Goal: Task Accomplishment & Management: Manage account settings

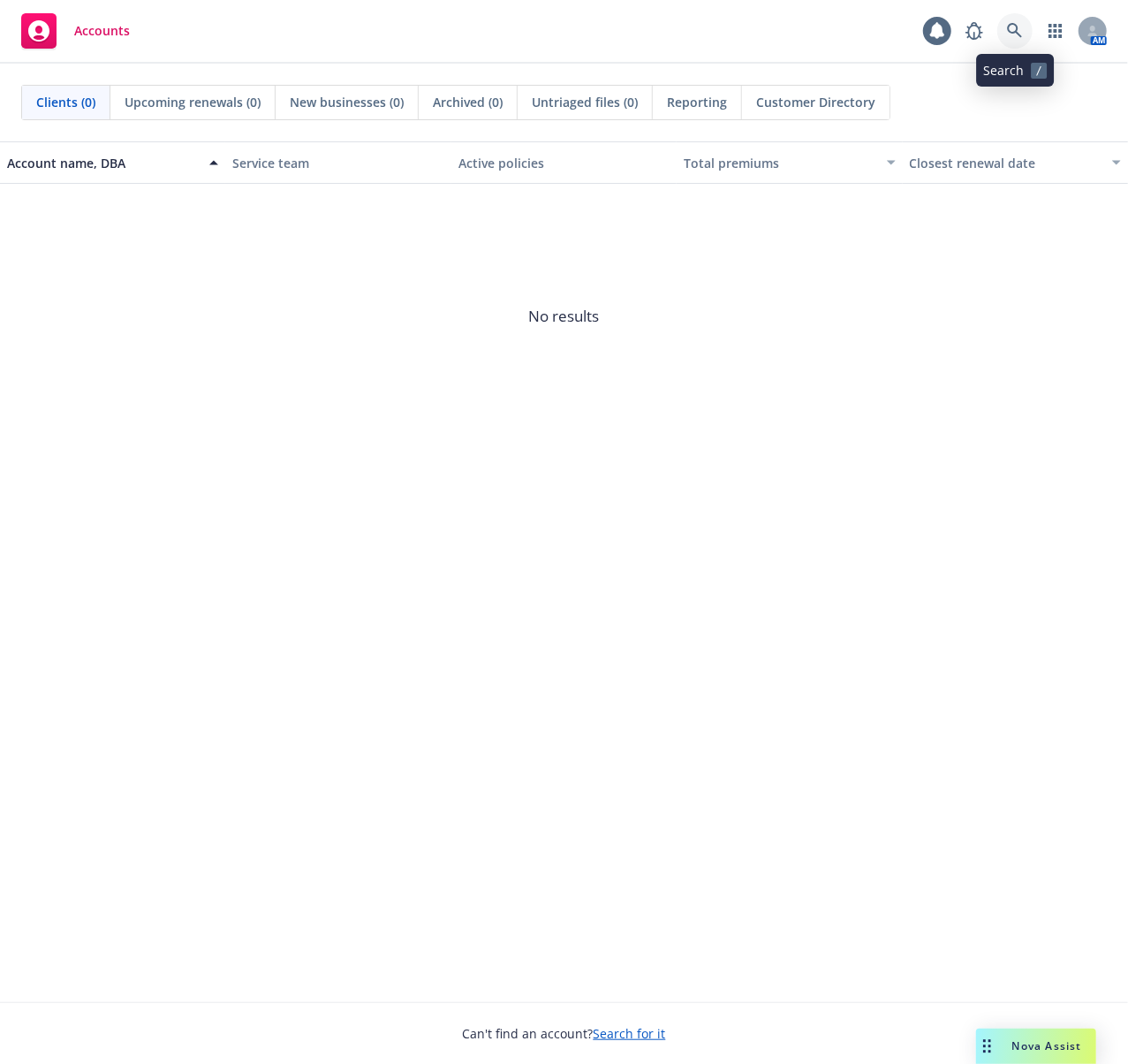
click at [1016, 30] on icon at bounding box center [1015, 31] width 16 height 16
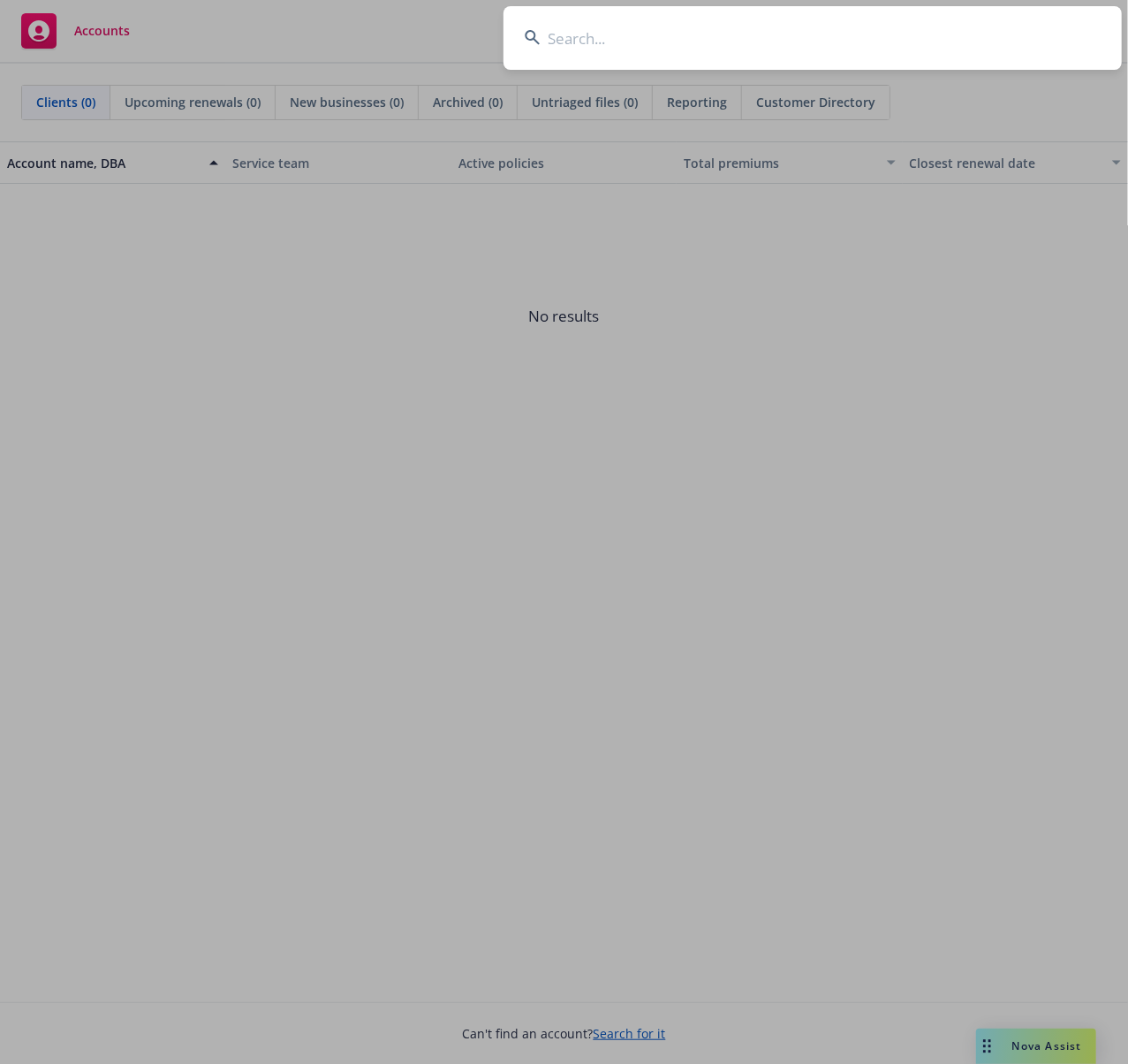
click at [737, 47] on input at bounding box center [813, 37] width 618 height 64
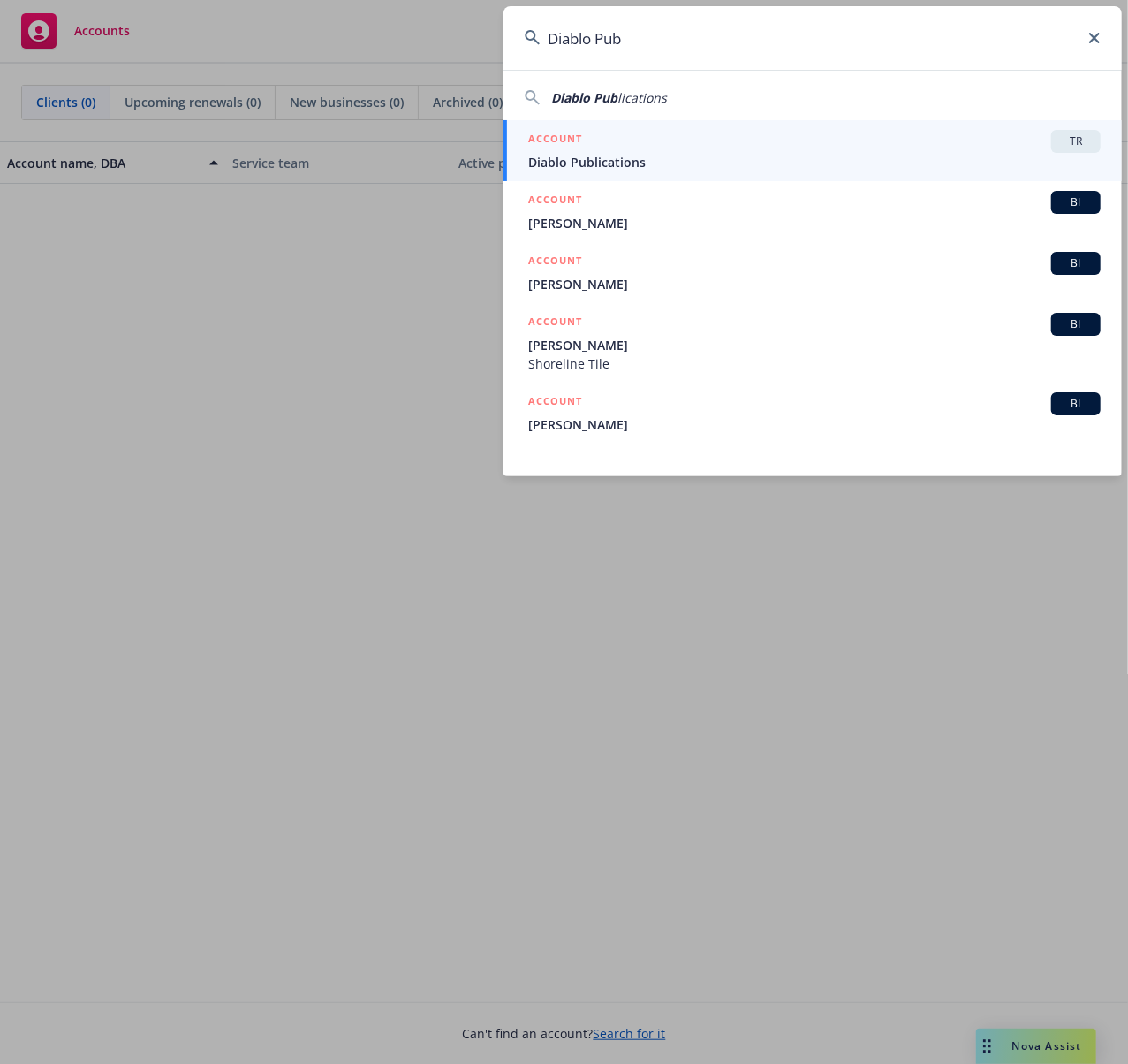
type input "Diablo Pub"
click at [661, 170] on span "Diablo Publications" at bounding box center [814, 162] width 573 height 18
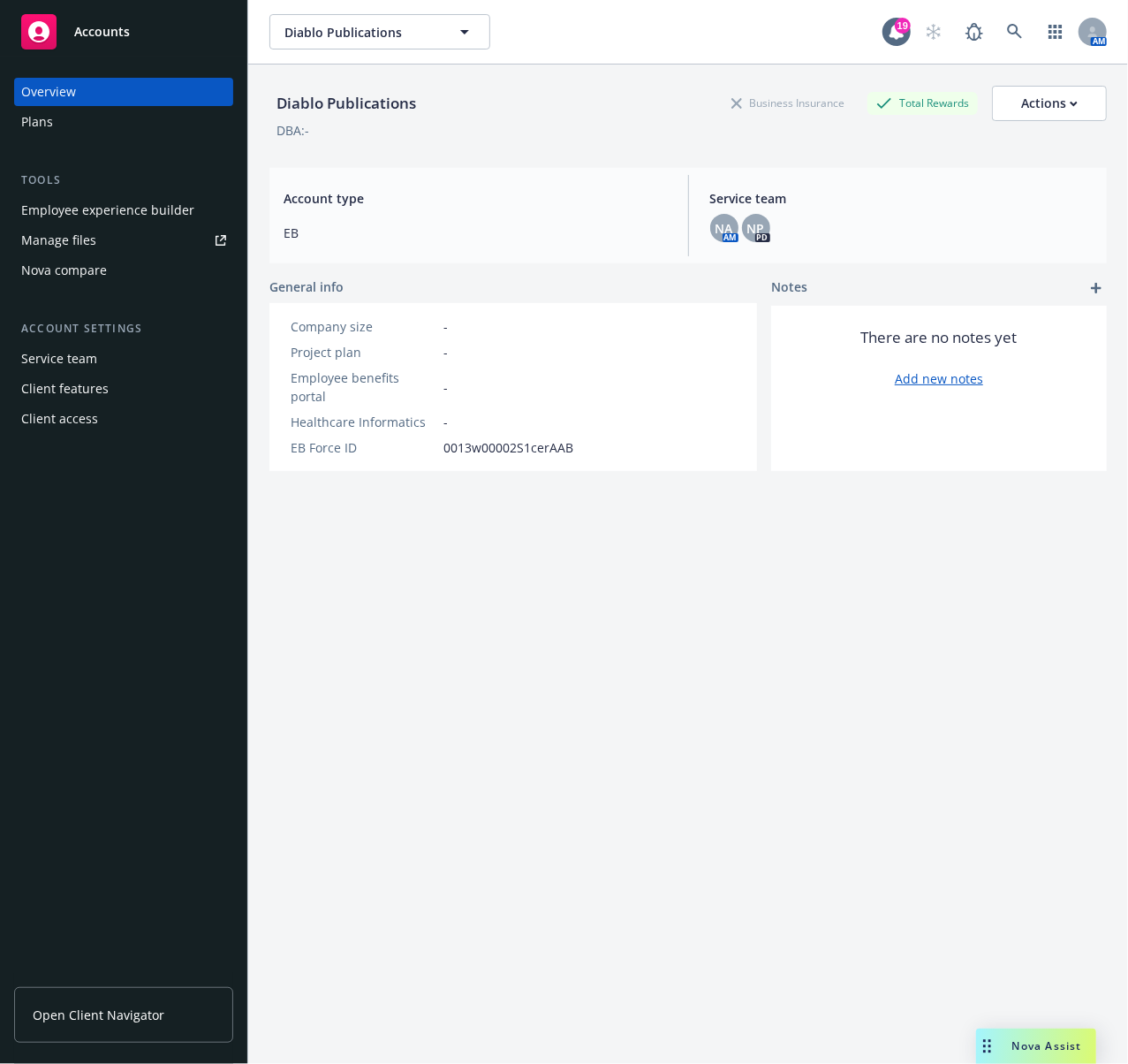
click at [124, 421] on div "Client access" at bounding box center [123, 419] width 205 height 29
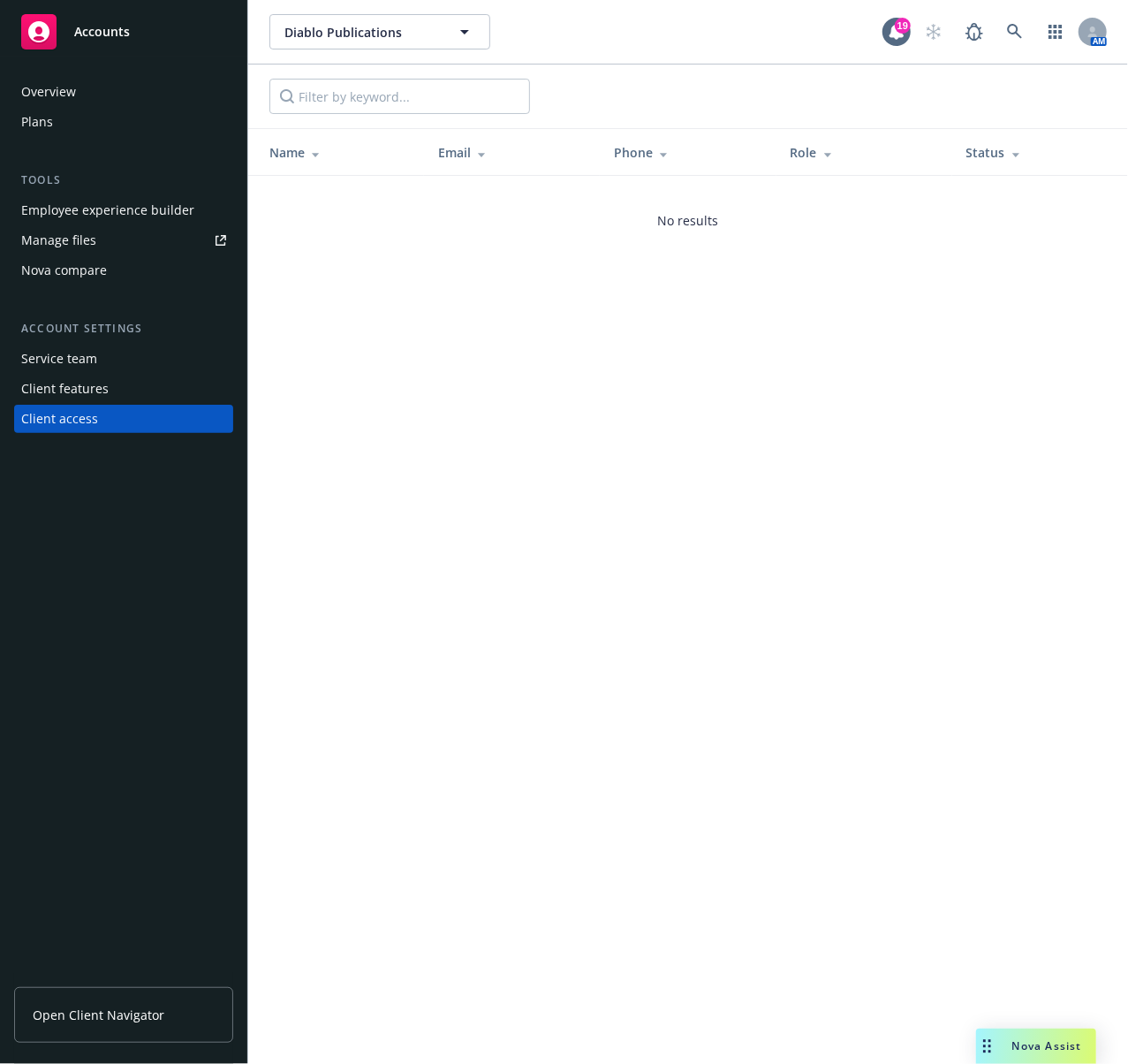
click at [128, 383] on div "Client features" at bounding box center [123, 389] width 205 height 29
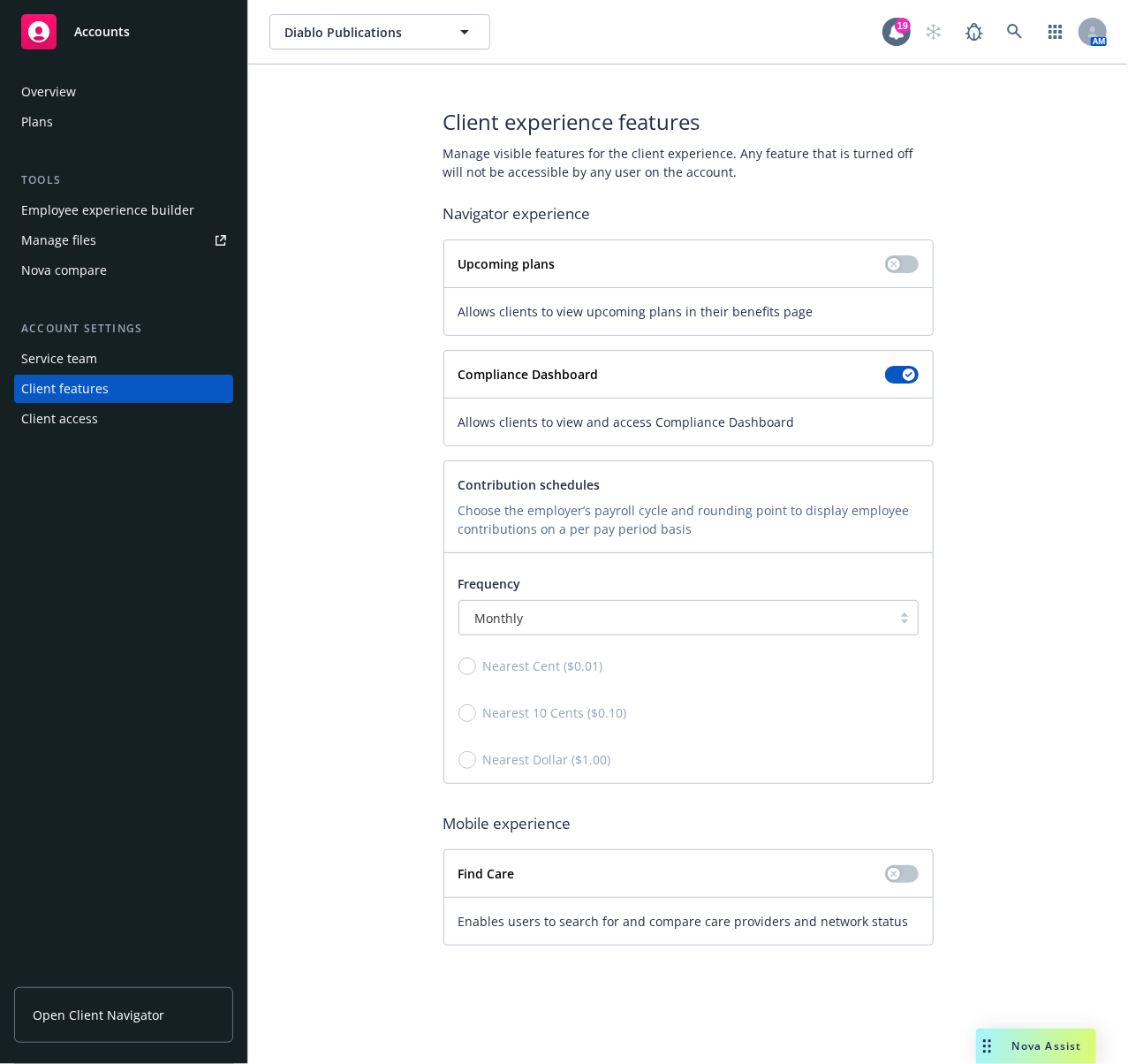
click at [76, 421] on div "Client access" at bounding box center [59, 419] width 76 height 29
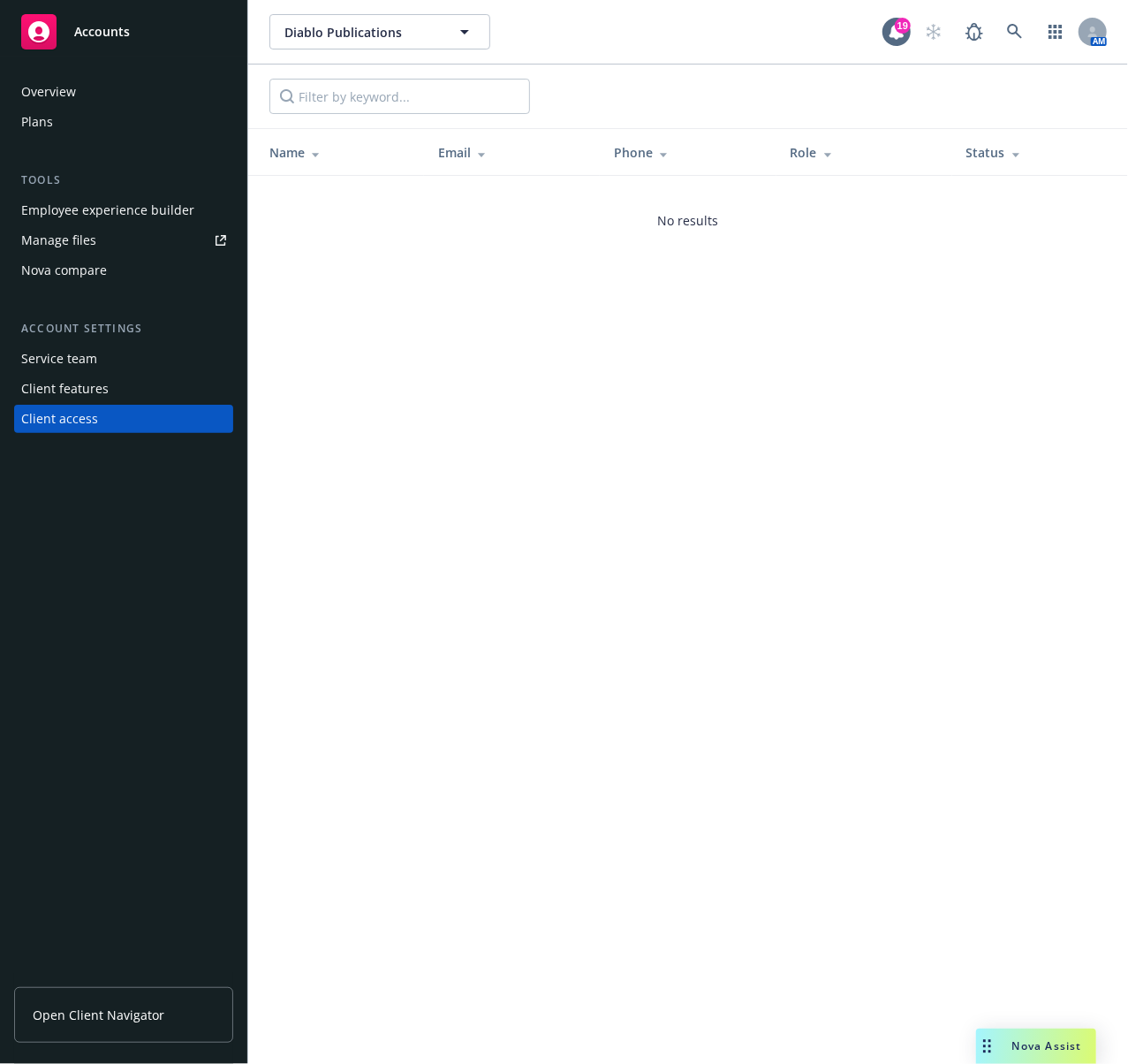
click at [103, 387] on div "Client features" at bounding box center [65, 389] width 88 height 29
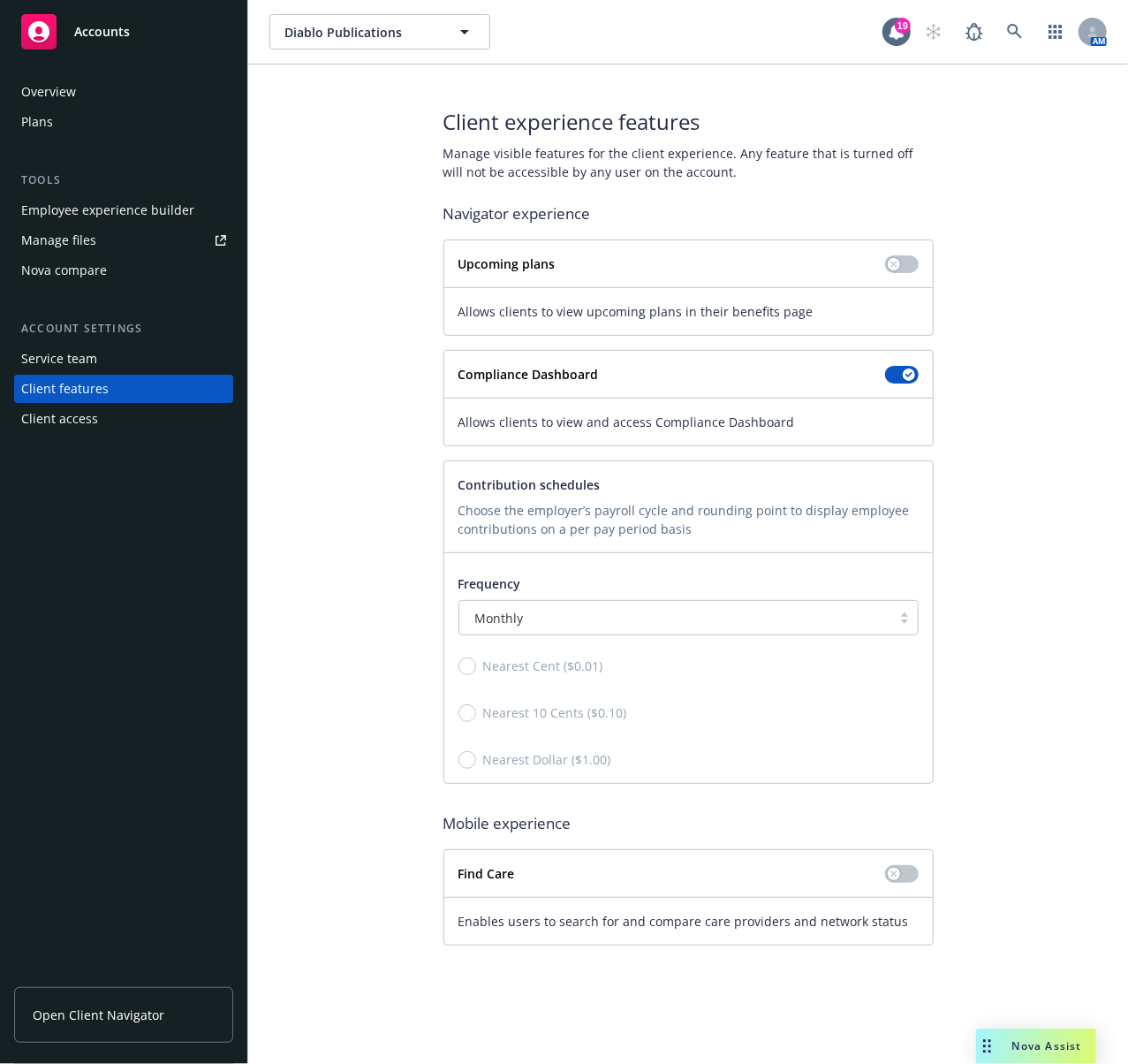
click at [113, 210] on div "Employee experience builder" at bounding box center [107, 210] width 173 height 29
click at [81, 418] on div "Client access" at bounding box center [59, 419] width 76 height 29
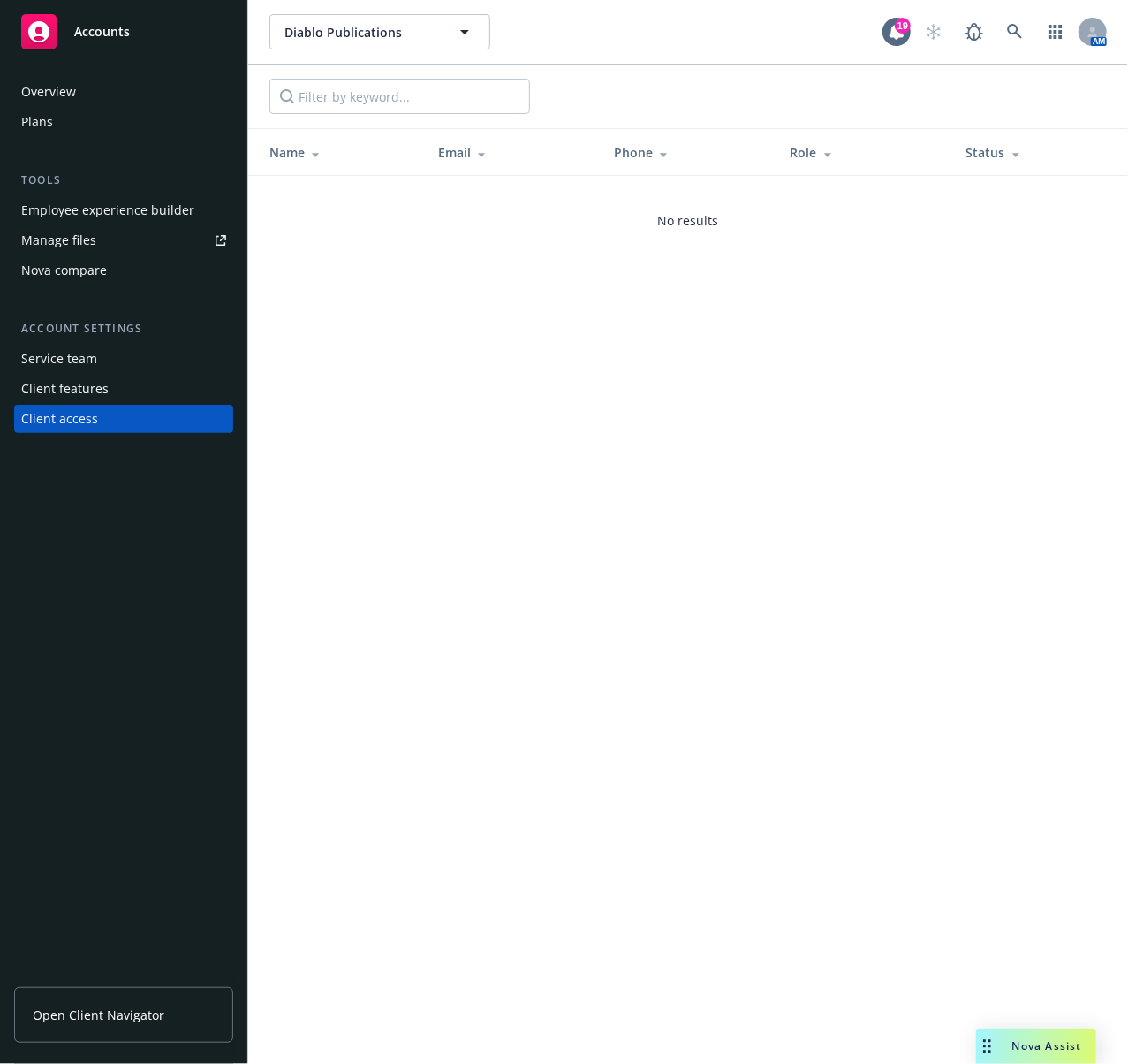
click at [136, 390] on div "Client features" at bounding box center [123, 389] width 205 height 29
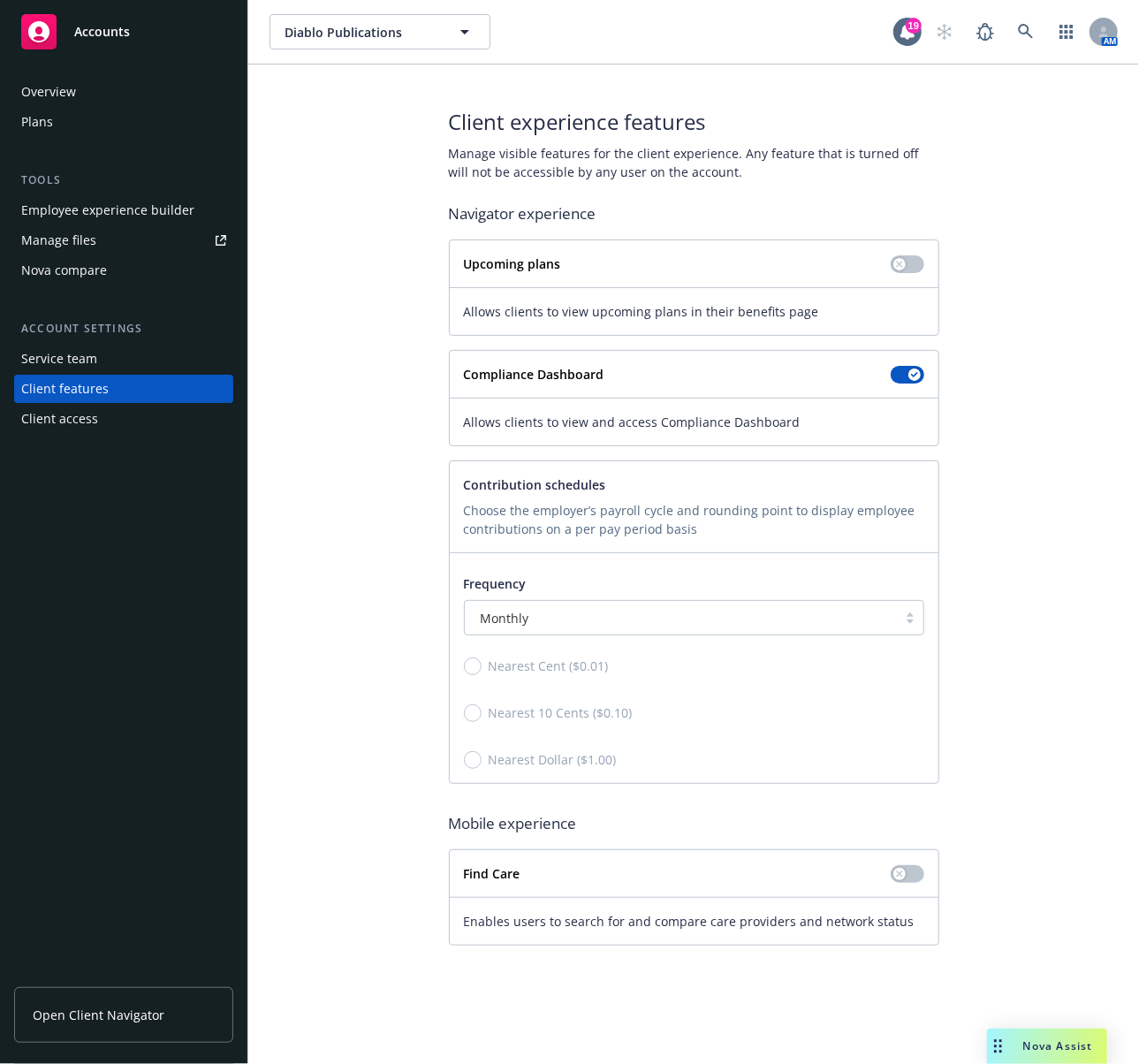
click at [54, 212] on div "Employee experience builder" at bounding box center [107, 210] width 173 height 29
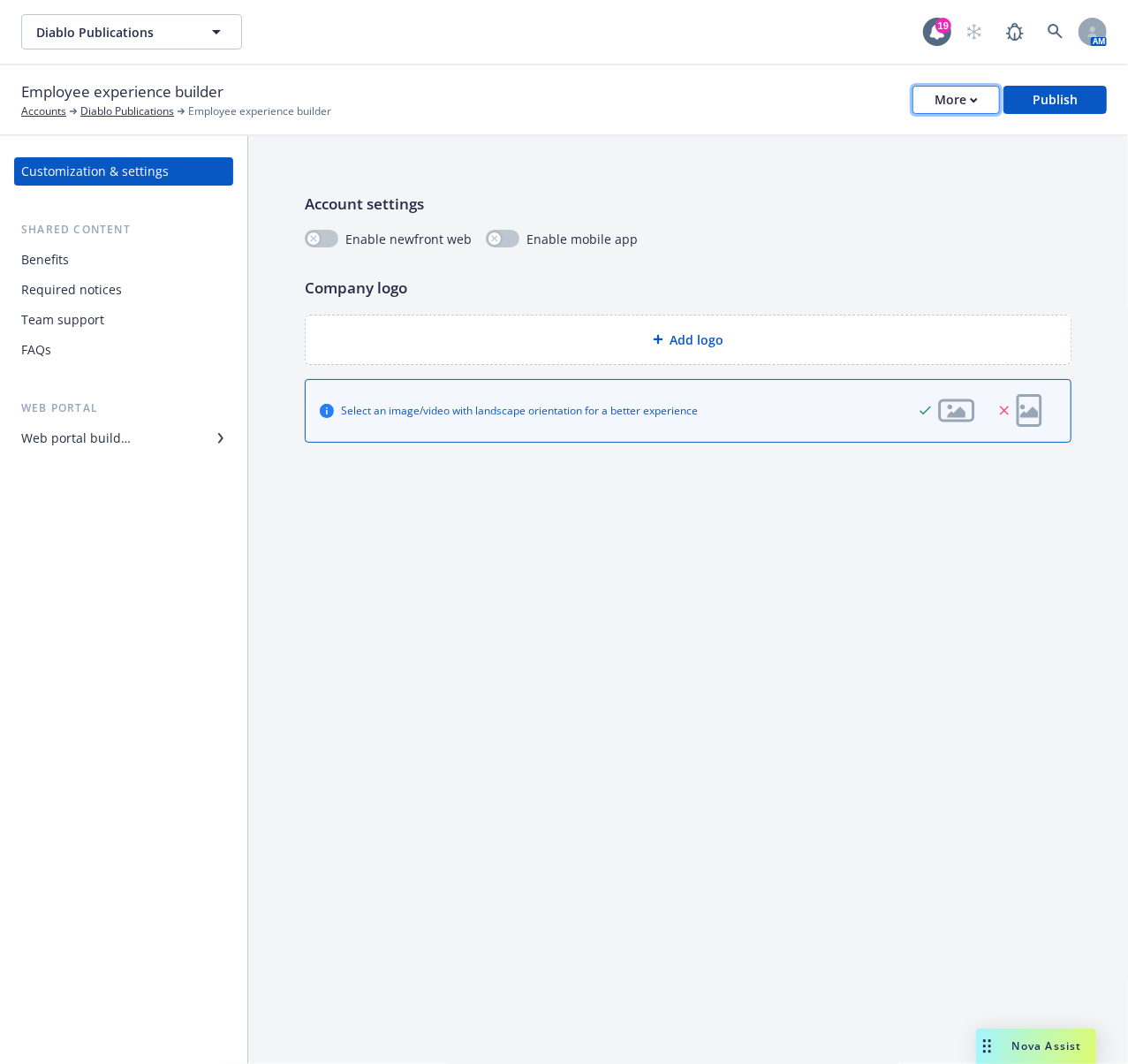
click at [935, 100] on div "More" at bounding box center [956, 100] width 43 height 27
click at [114, 442] on div "Web portal builder" at bounding box center [76, 439] width 110 height 29
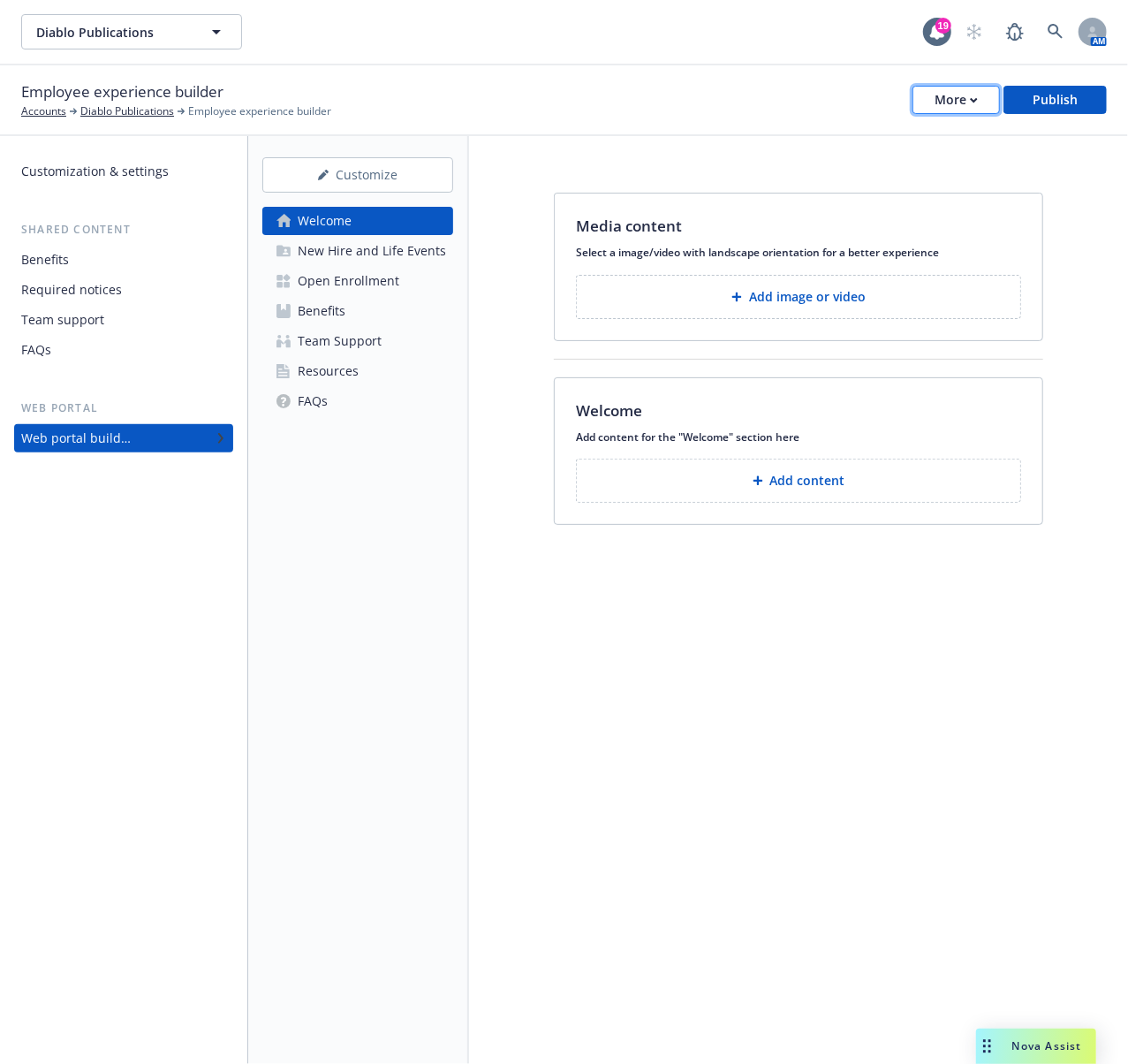
click at [917, 100] on button "More" at bounding box center [957, 100] width 88 height 29
click at [125, 173] on div "Customization & settings" at bounding box center [95, 172] width 147 height 29
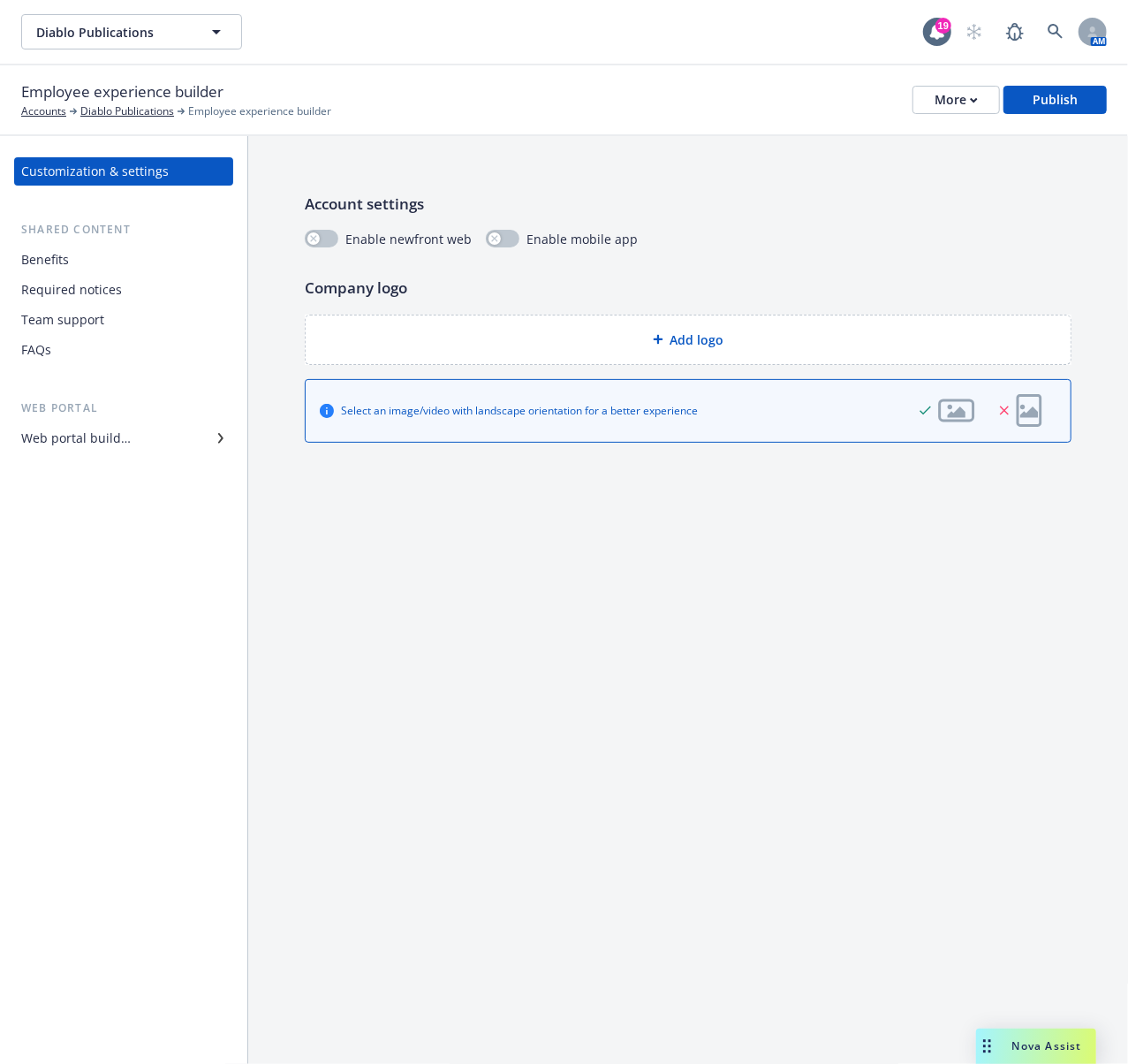
click at [57, 251] on div "Benefits" at bounding box center [45, 260] width 48 height 29
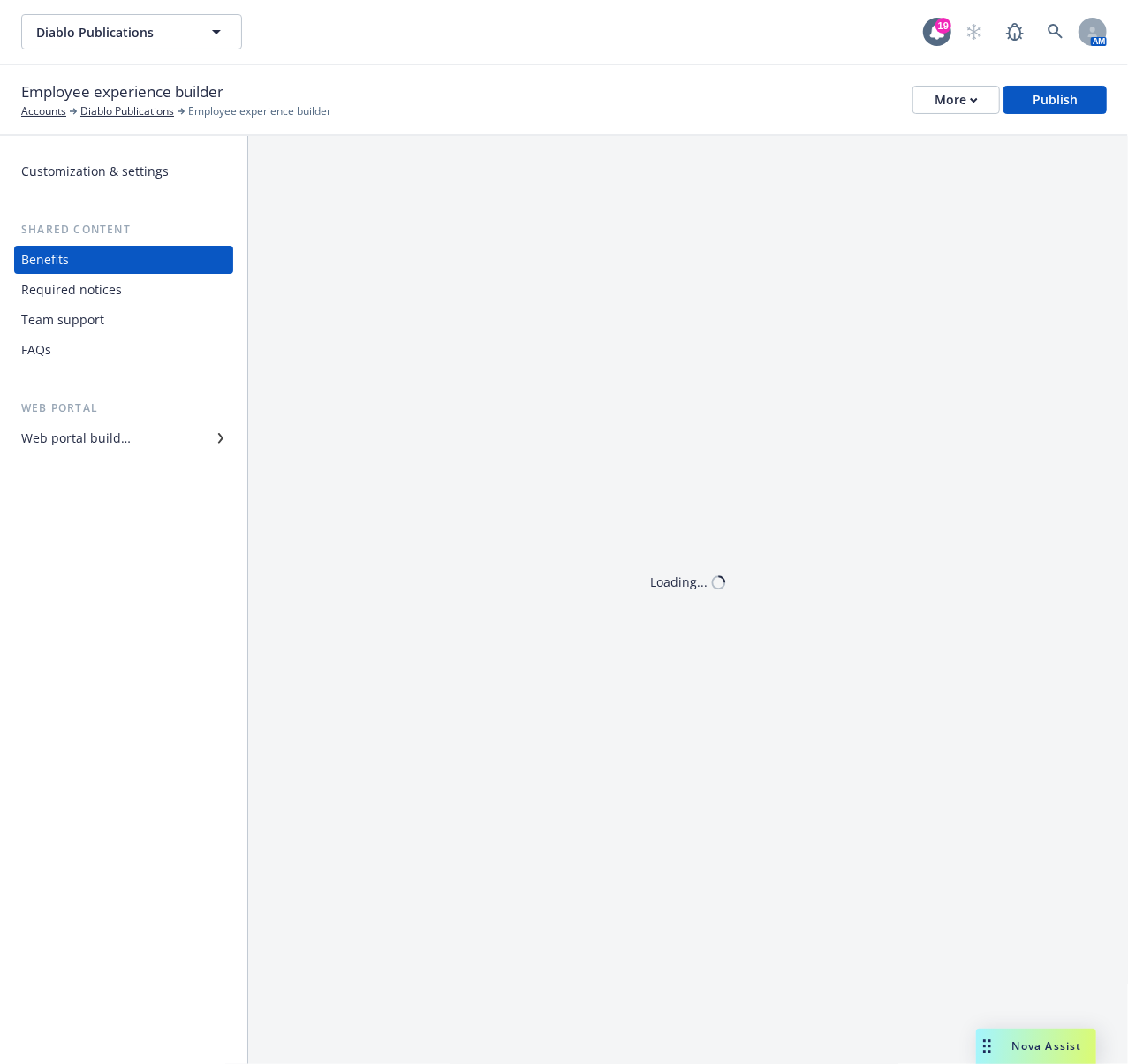
click at [64, 291] on div "Required notices" at bounding box center [71, 290] width 100 height 29
click at [62, 318] on div "Team support" at bounding box center [62, 320] width 83 height 29
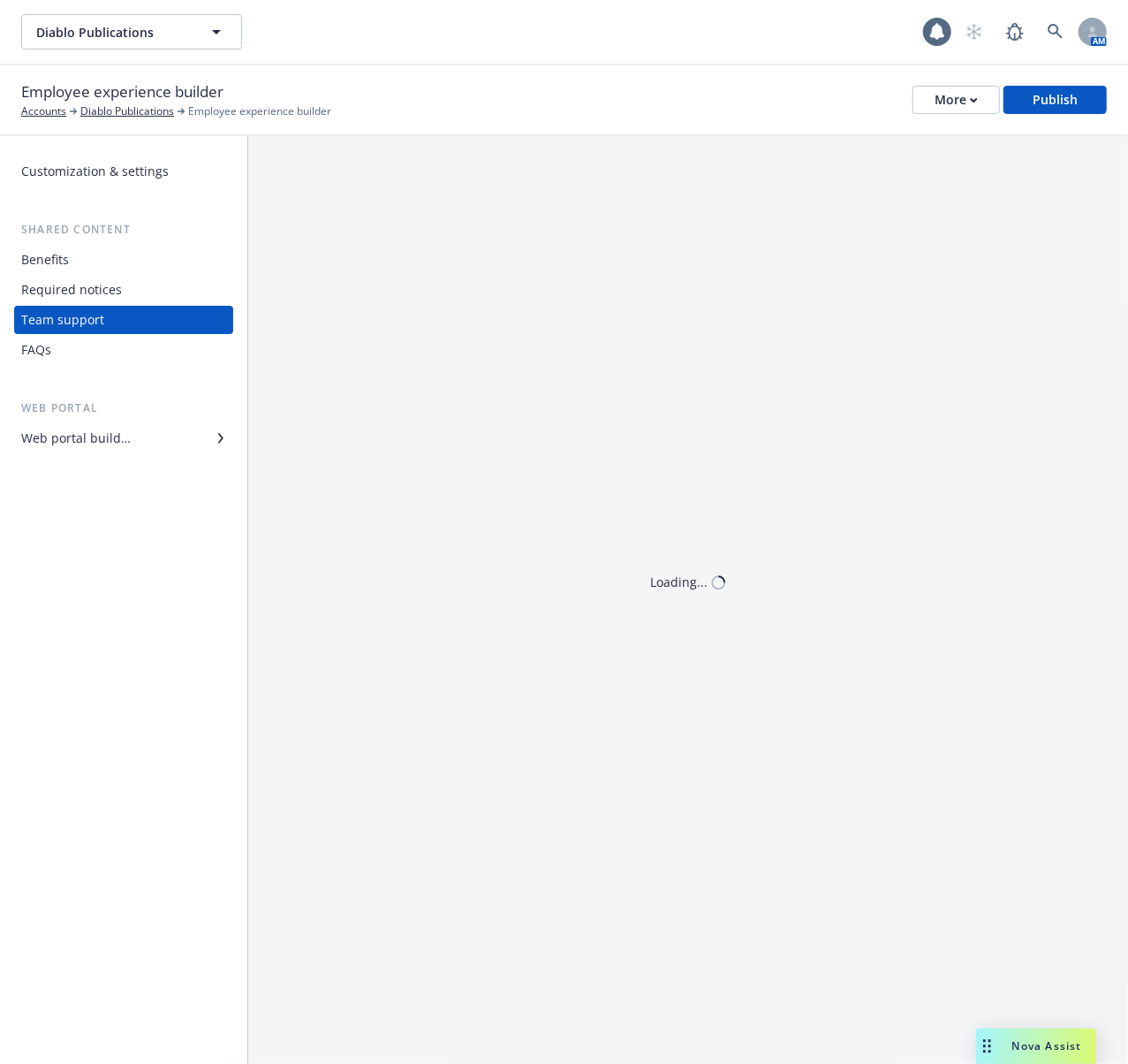
click at [56, 343] on div "FAQs" at bounding box center [123, 350] width 205 height 29
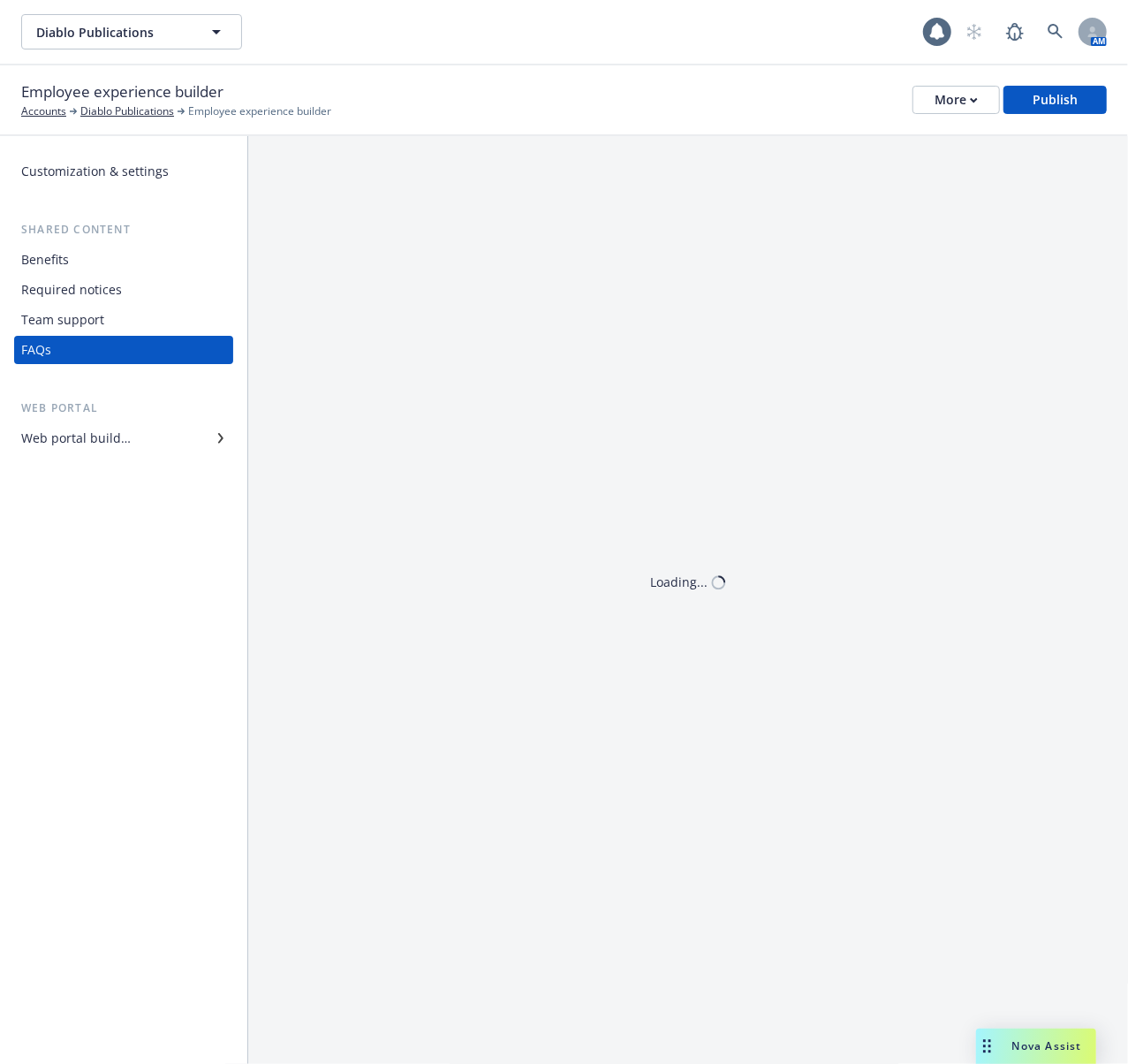
click at [60, 435] on div "Web portal builder" at bounding box center [76, 439] width 110 height 29
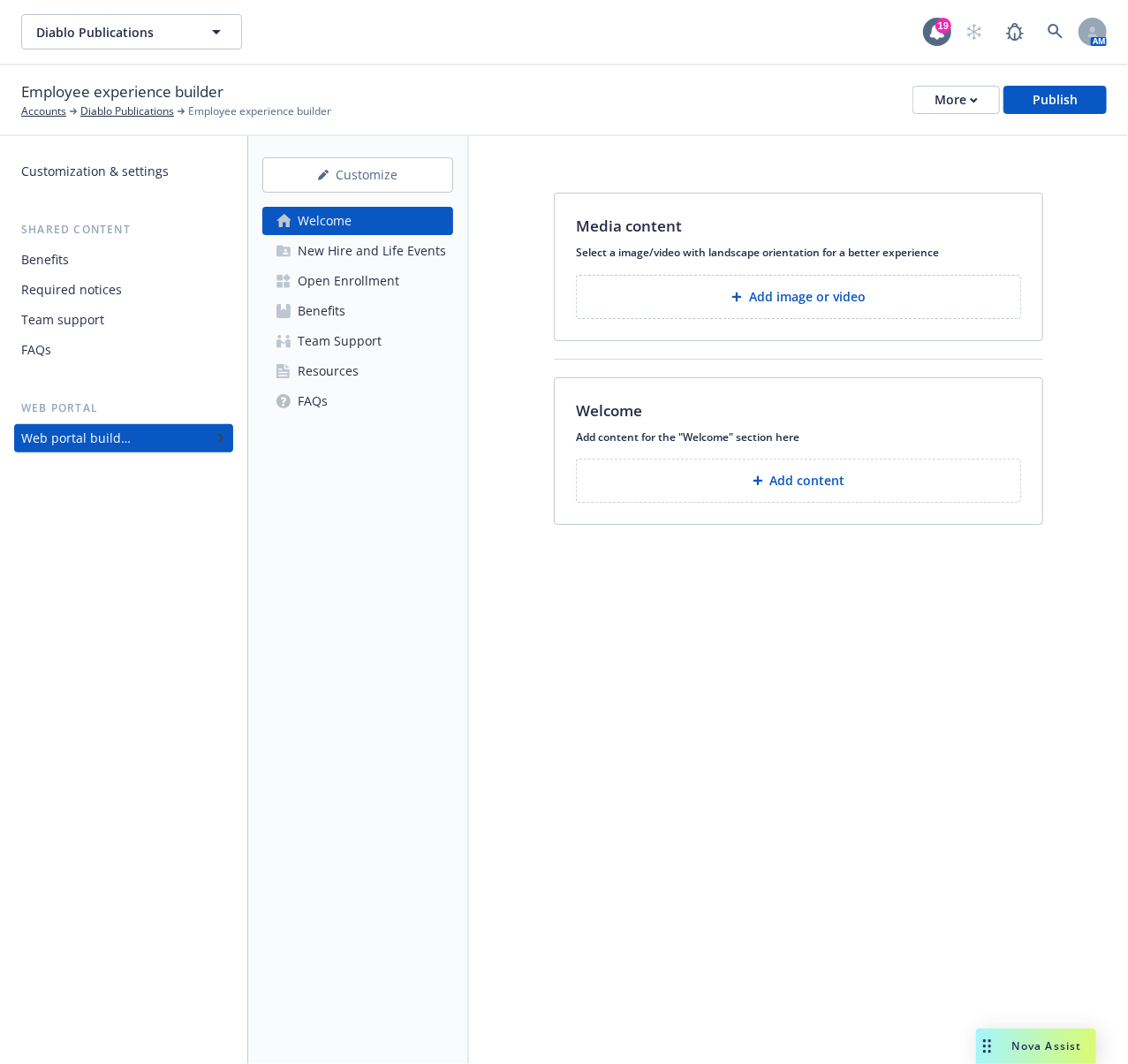
click at [82, 168] on div "Customization & settings" at bounding box center [95, 172] width 147 height 29
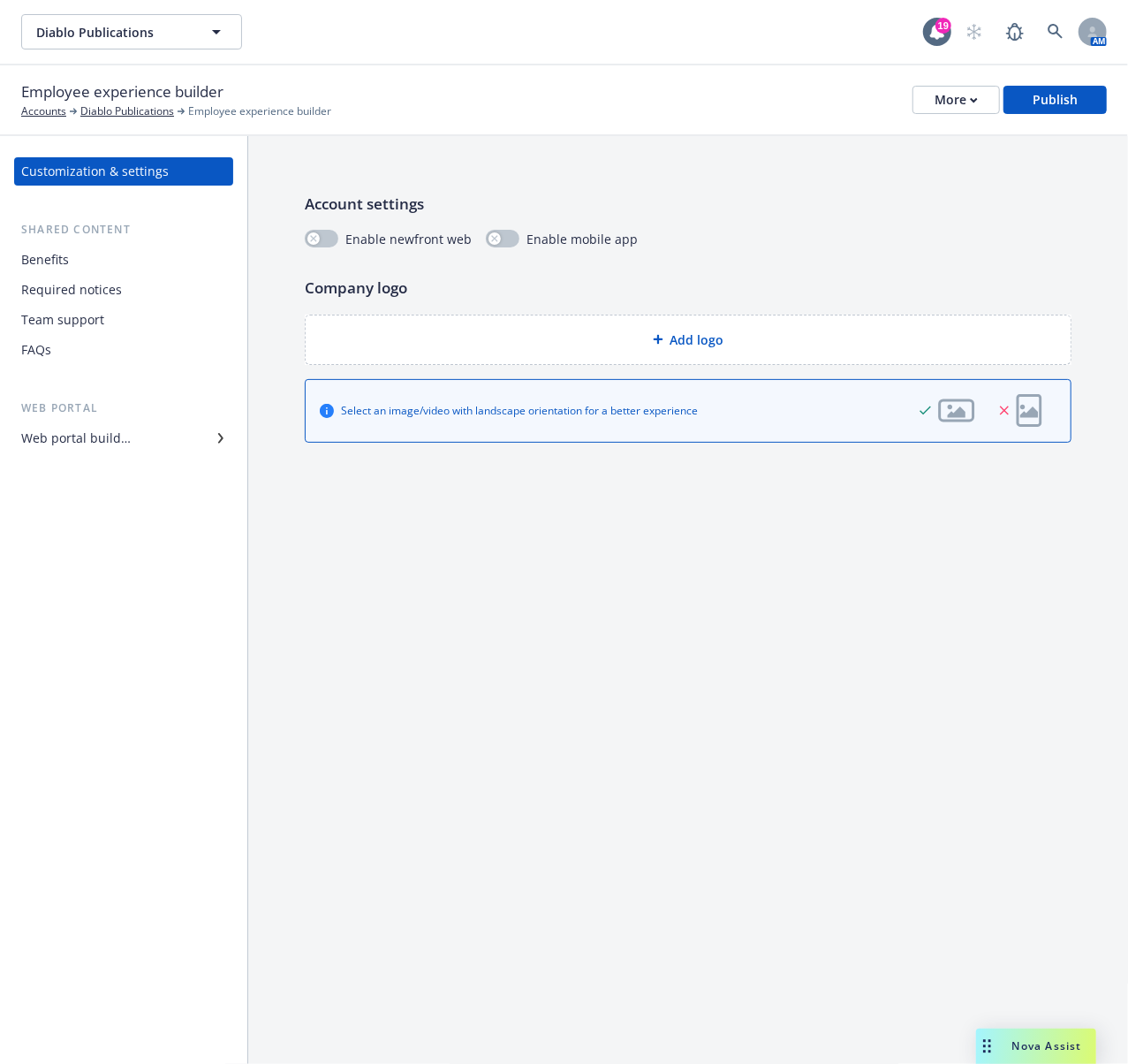
click at [67, 263] on div "Benefits" at bounding box center [45, 260] width 48 height 29
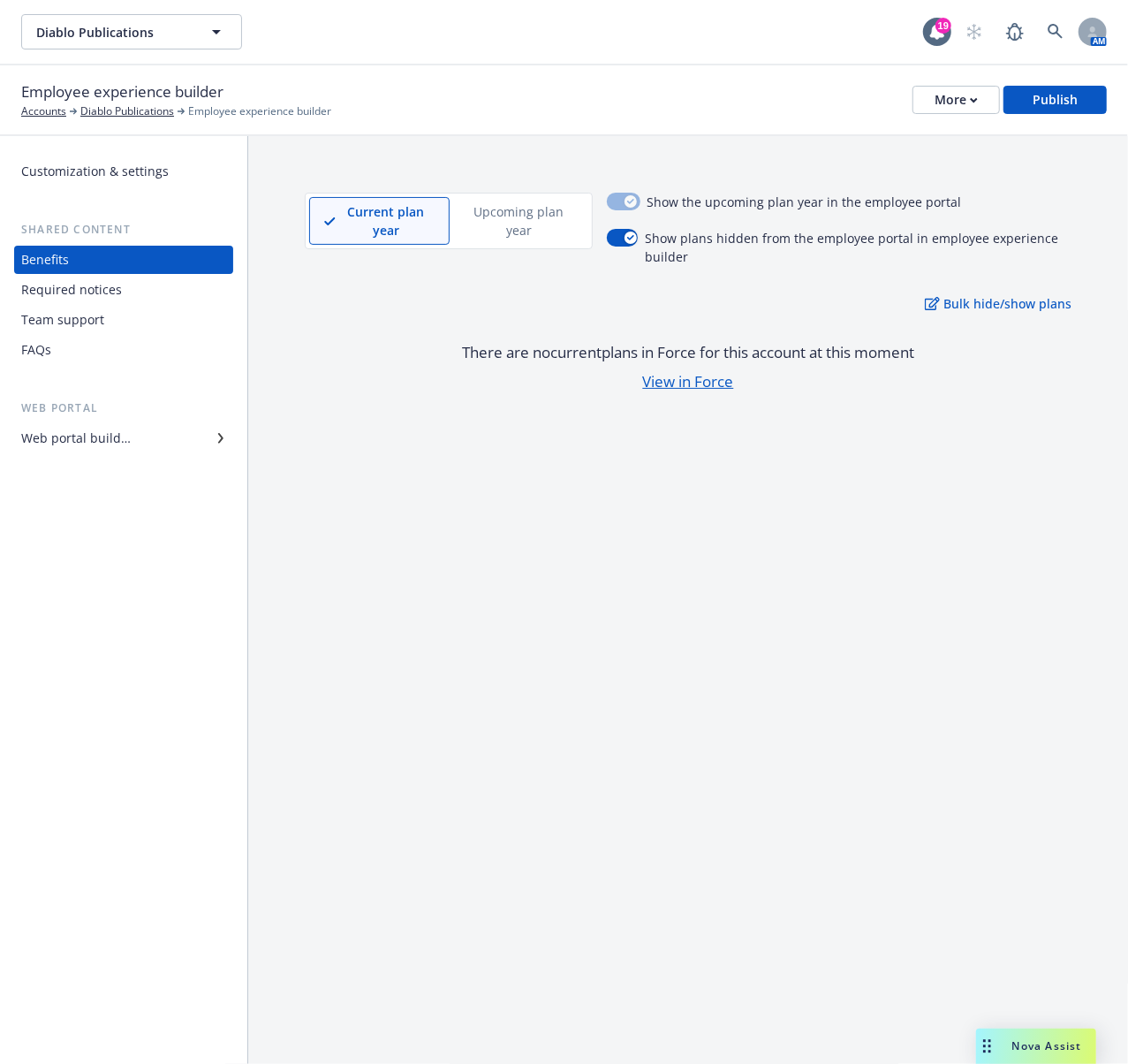
click at [81, 288] on div "Required notices" at bounding box center [71, 290] width 100 height 29
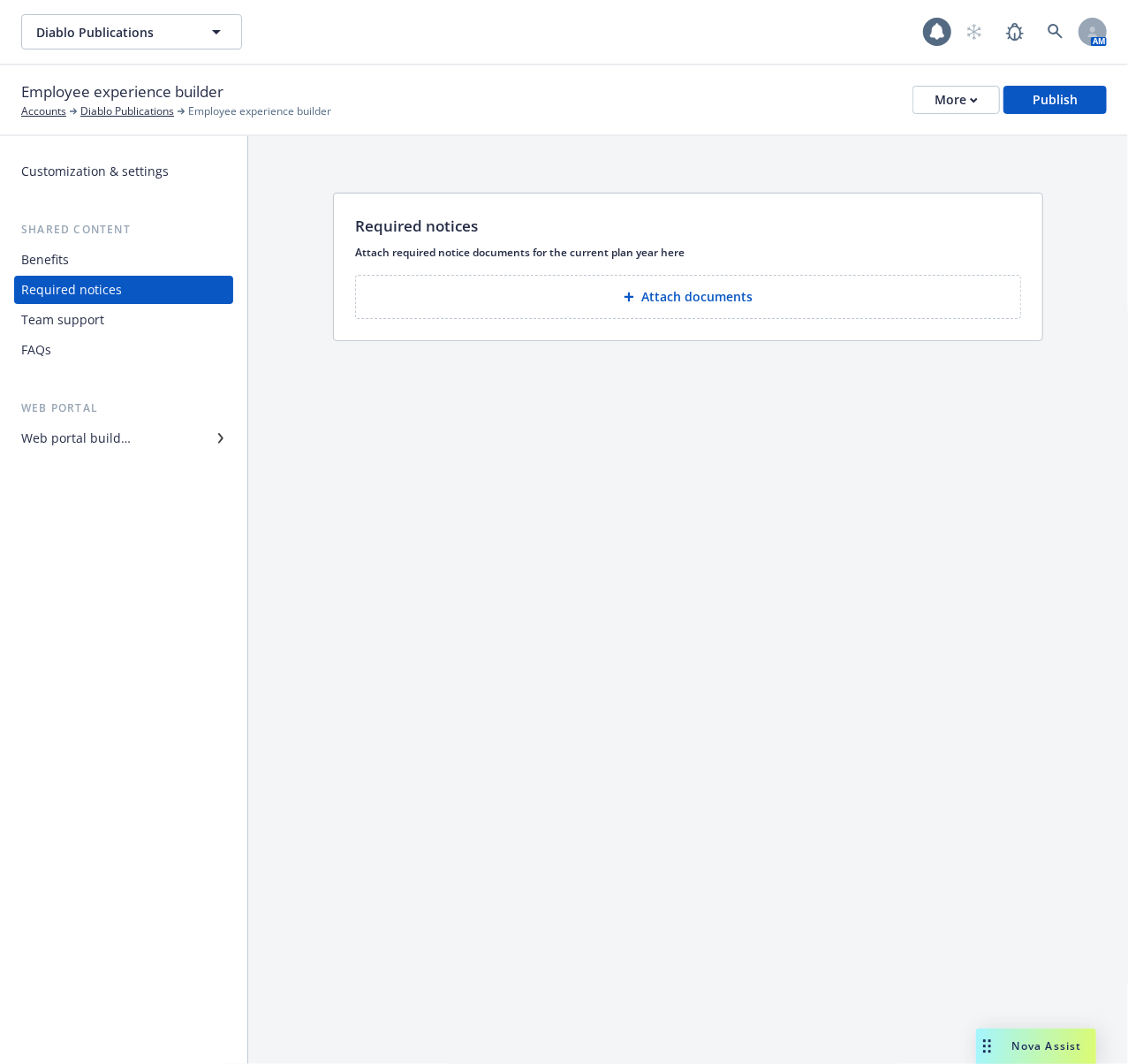
click at [82, 315] on div "Team support" at bounding box center [62, 320] width 83 height 29
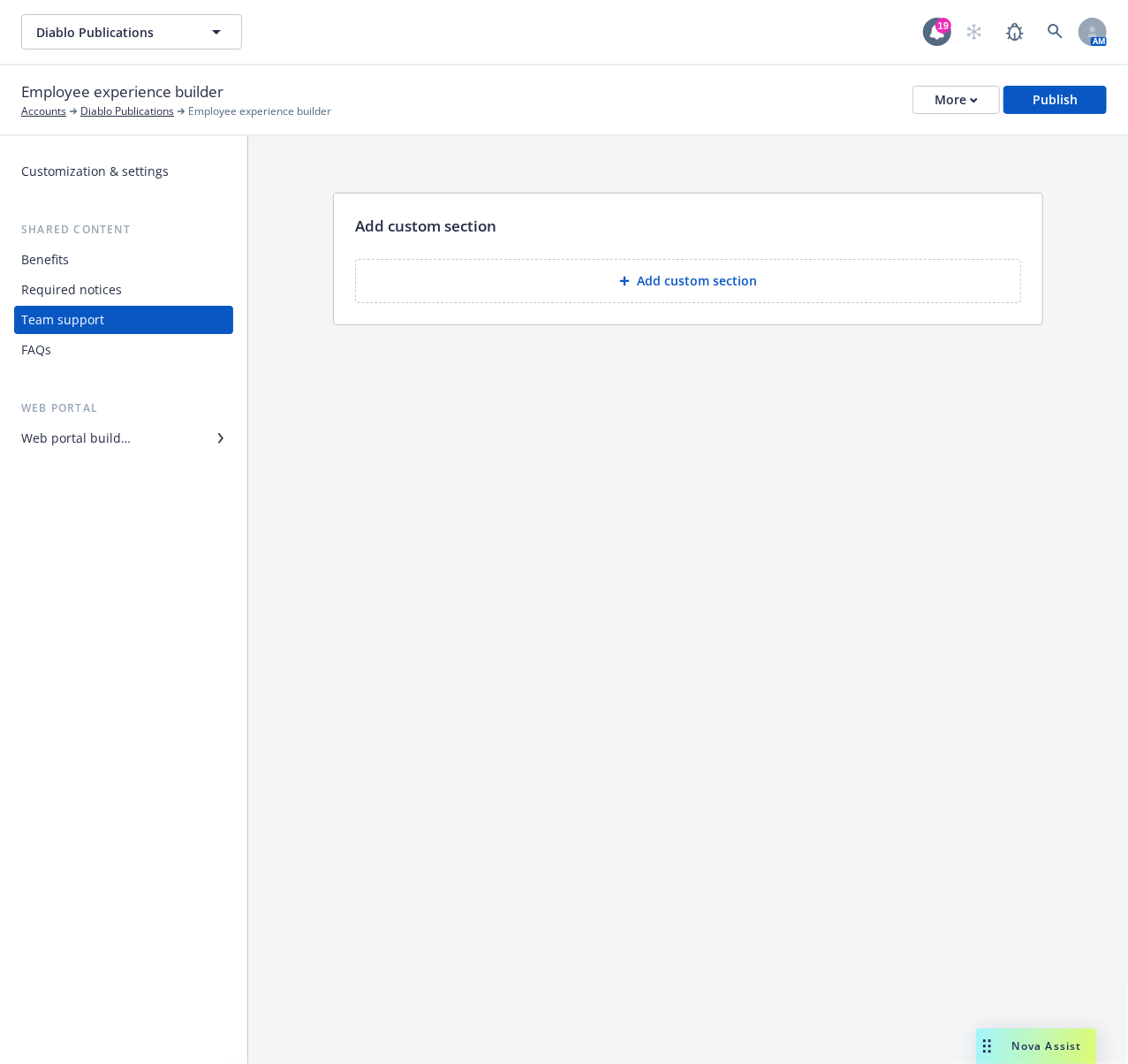
click at [54, 351] on div "FAQs" at bounding box center [123, 350] width 205 height 29
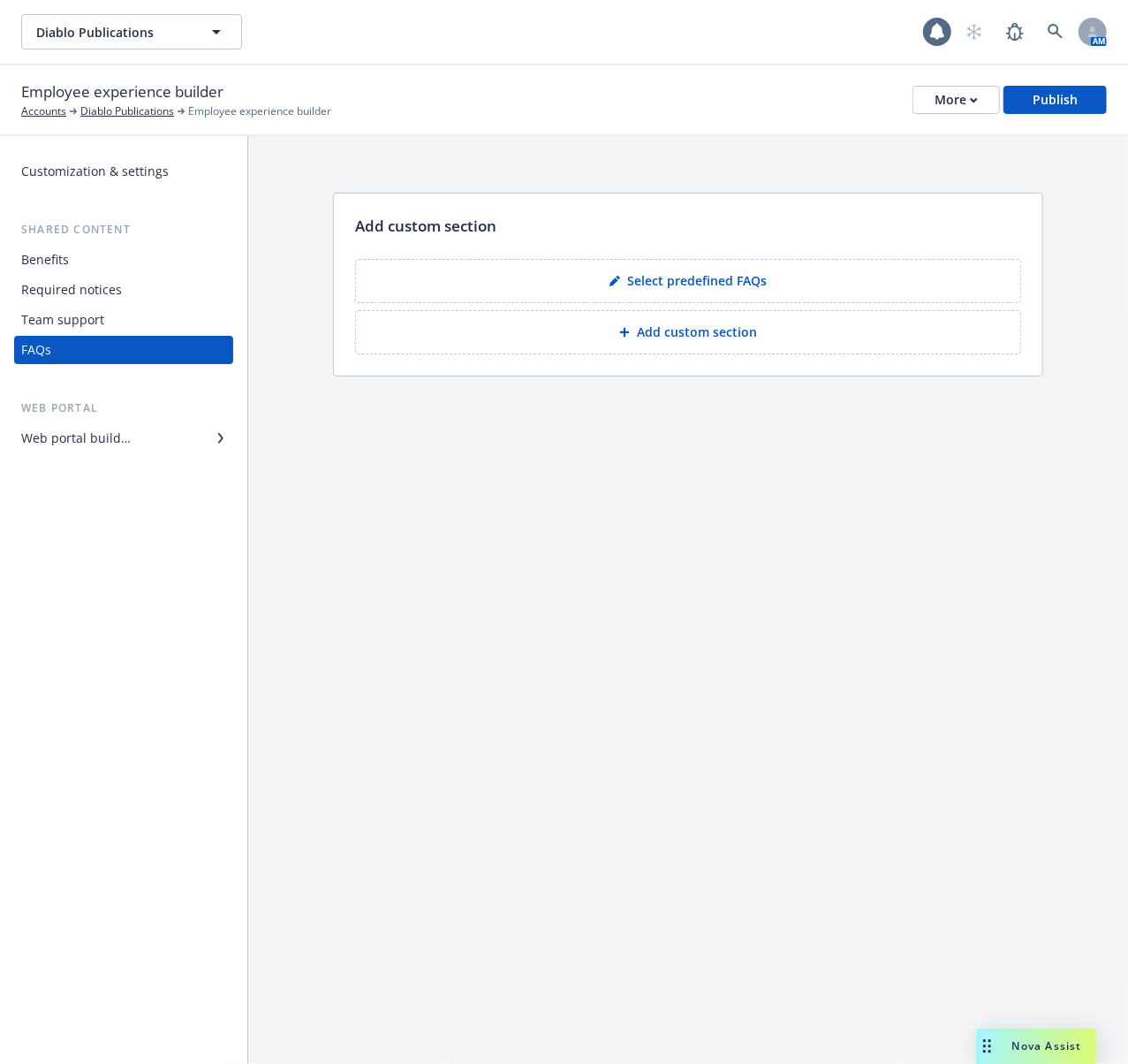
click at [94, 442] on div "Web portal builder" at bounding box center [76, 439] width 110 height 29
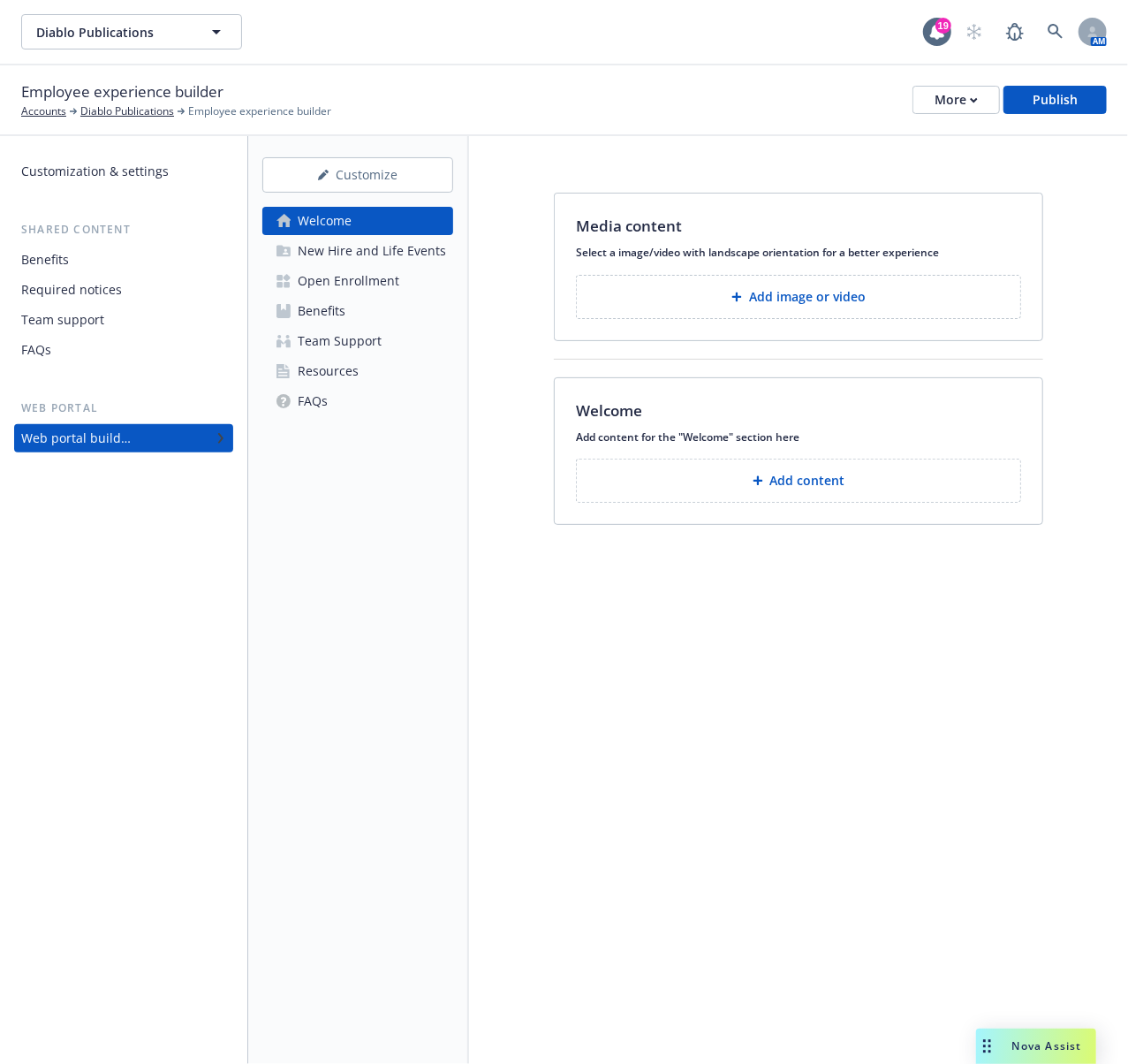
click at [344, 244] on div "New Hire and Life Events" at bounding box center [372, 251] width 148 height 29
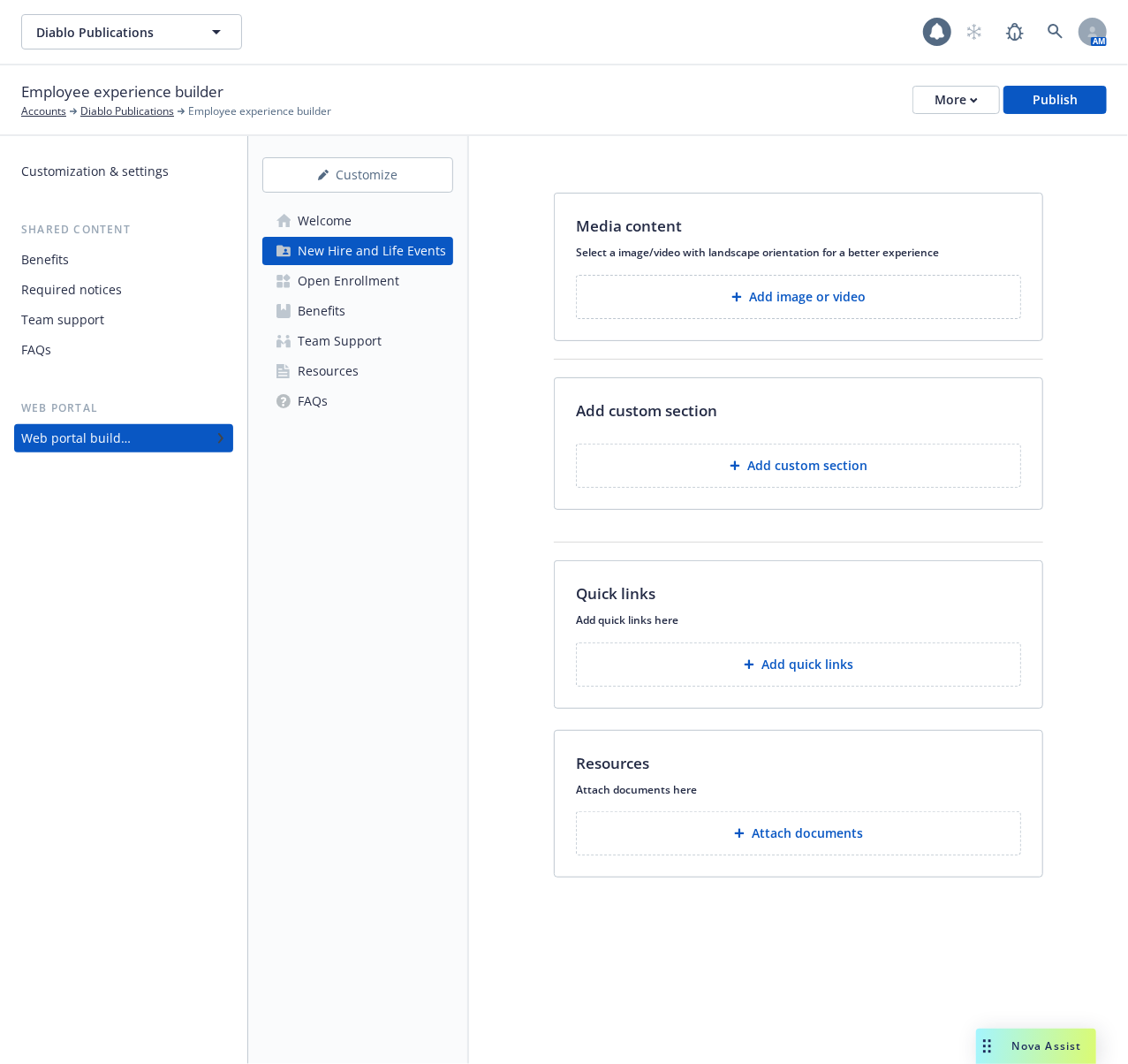
click at [330, 280] on div "Open Enrollment" at bounding box center [349, 281] width 101 height 29
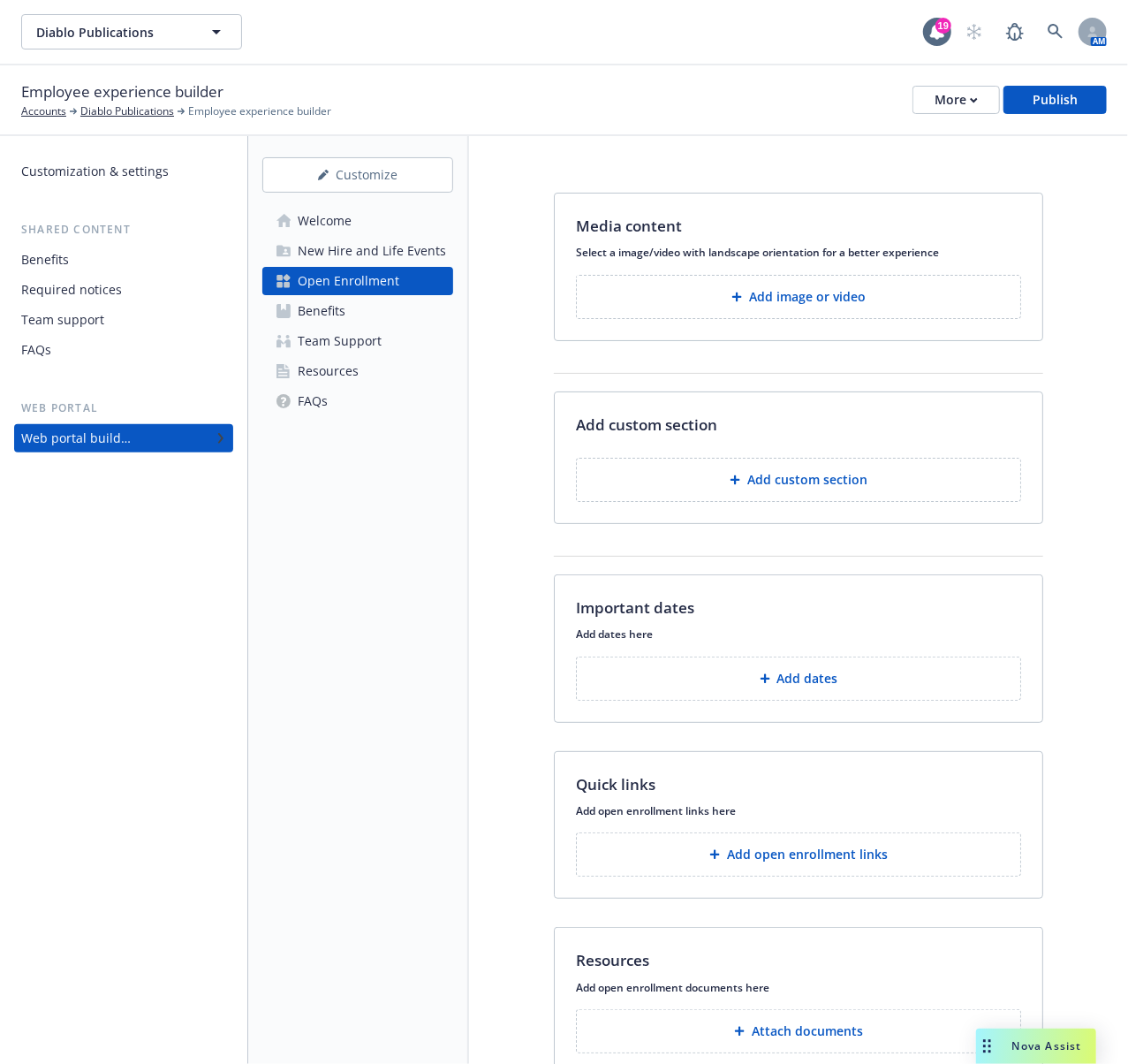
click at [326, 302] on div "Benefits" at bounding box center [322, 312] width 48 height 29
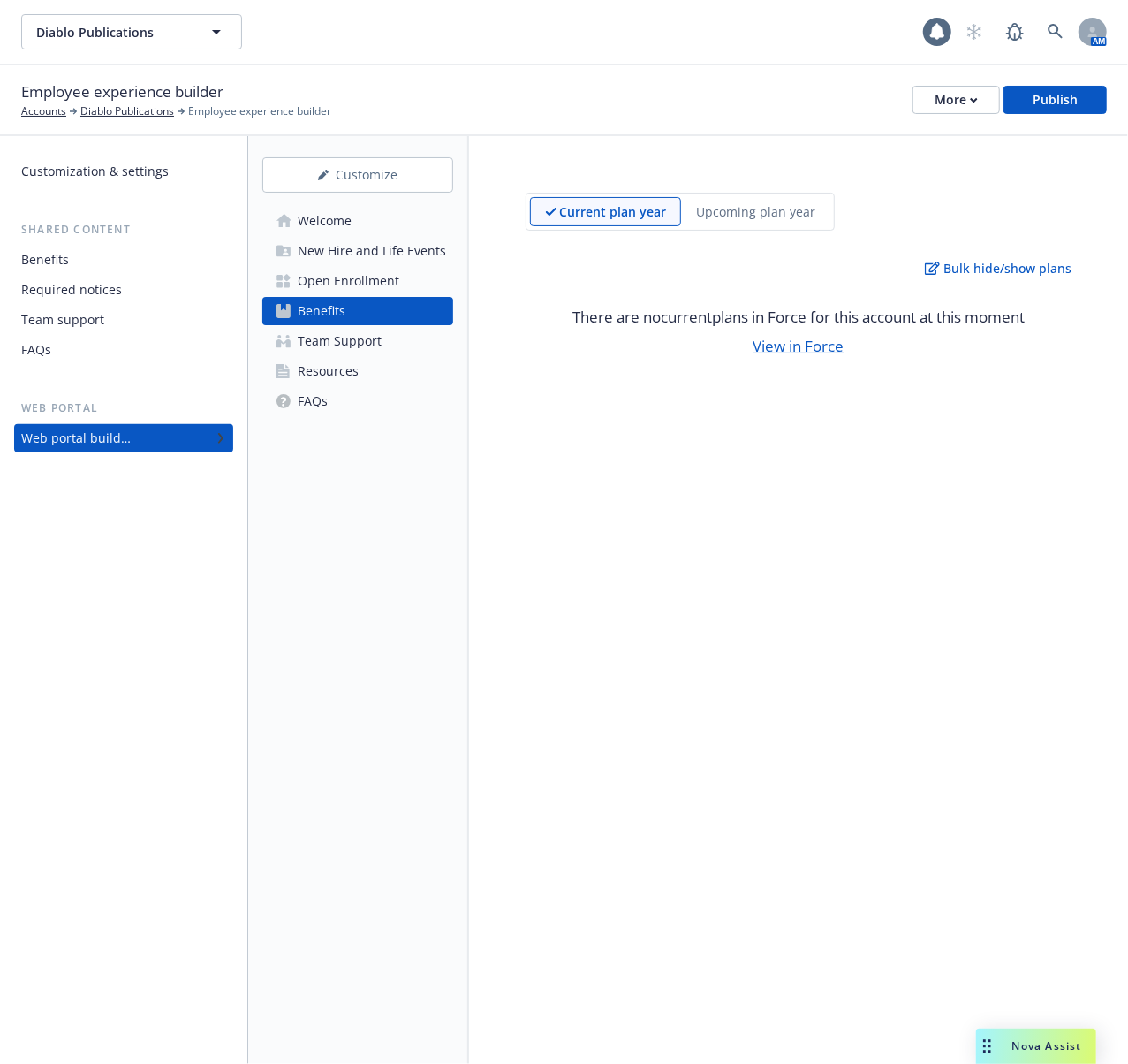
click at [329, 334] on div "Team Support" at bounding box center [340, 341] width 84 height 29
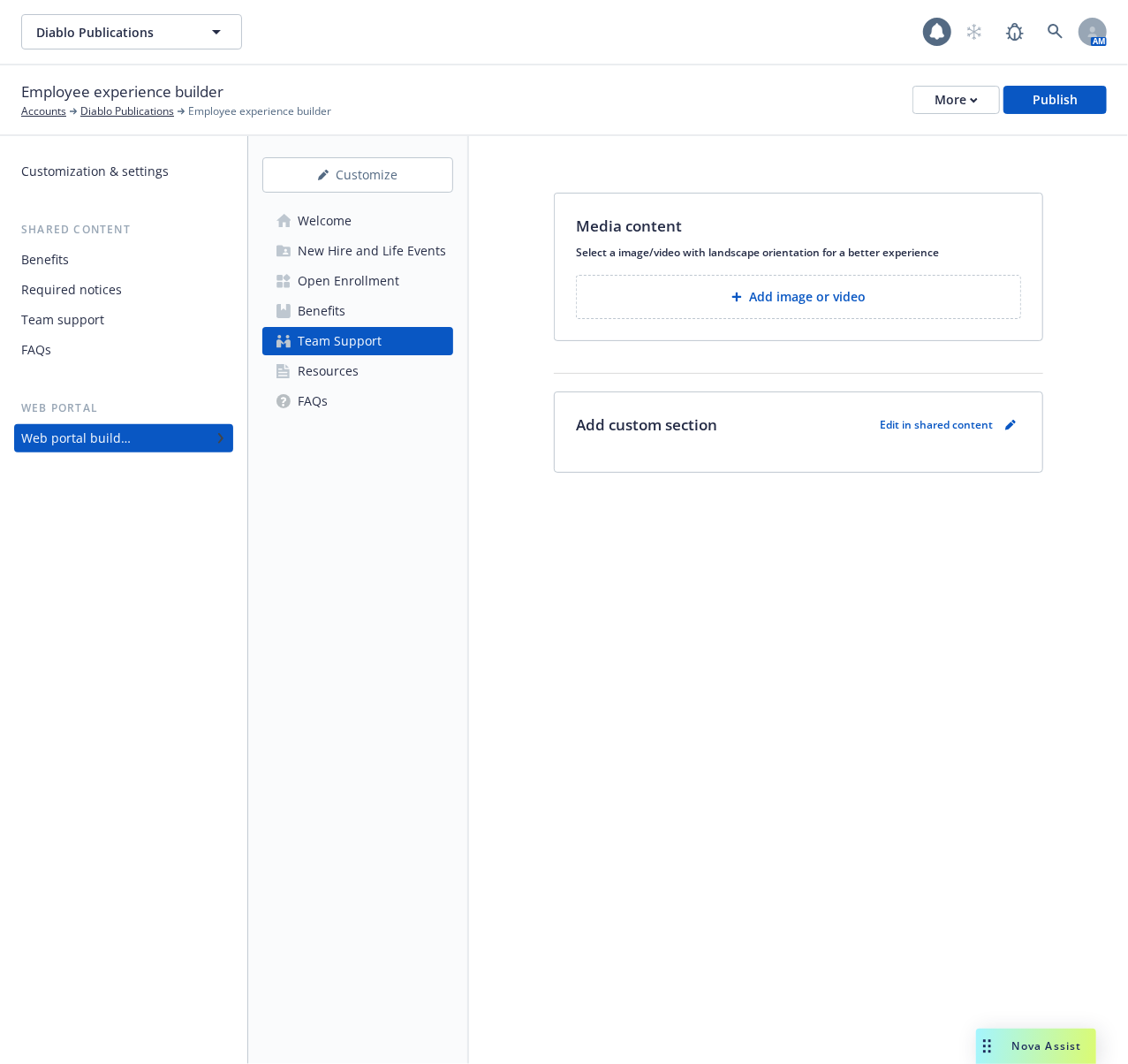
click at [327, 358] on div "Resources" at bounding box center [329, 371] width 61 height 29
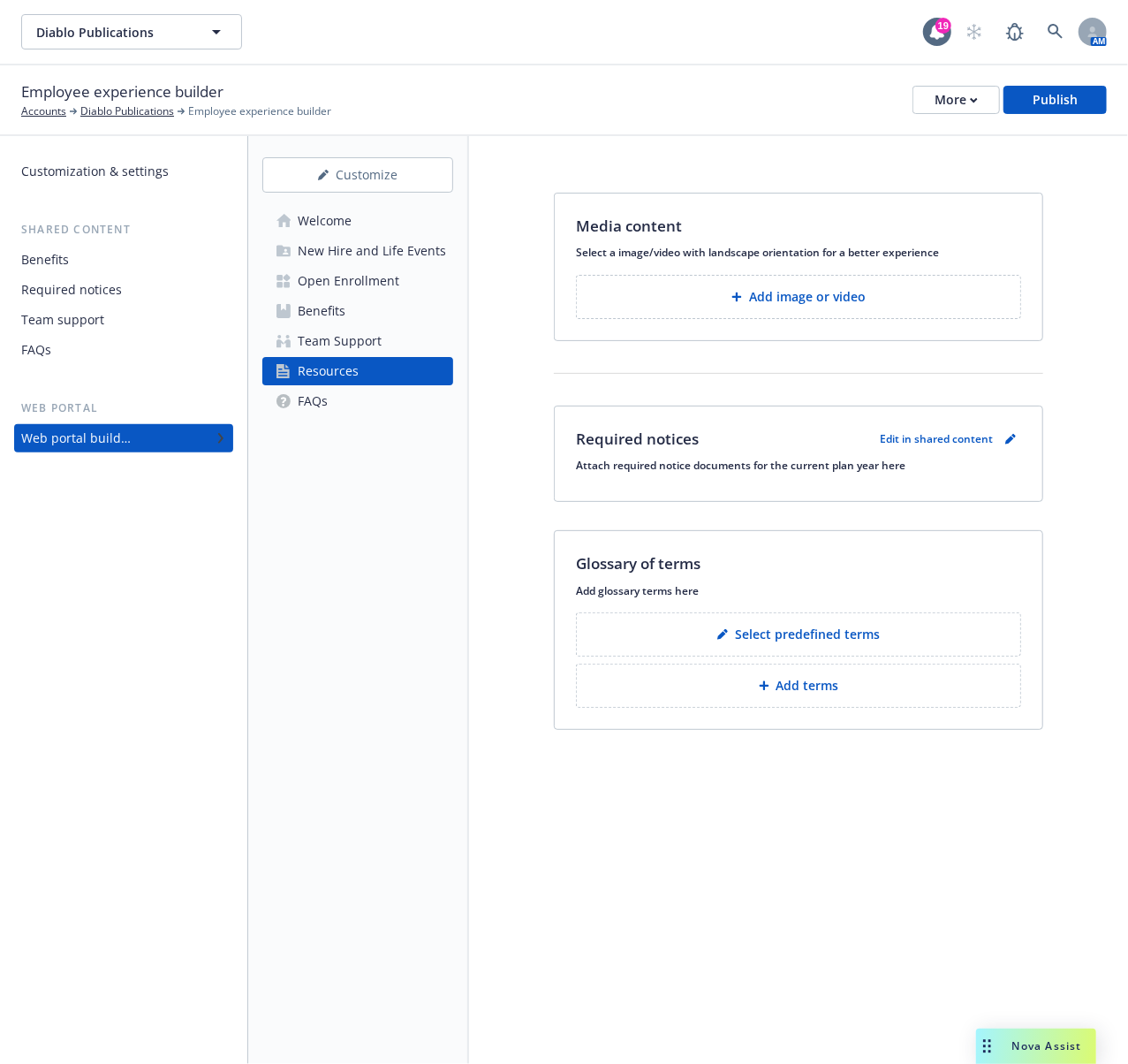
click at [51, 341] on div "FAQs" at bounding box center [35, 350] width 30 height 29
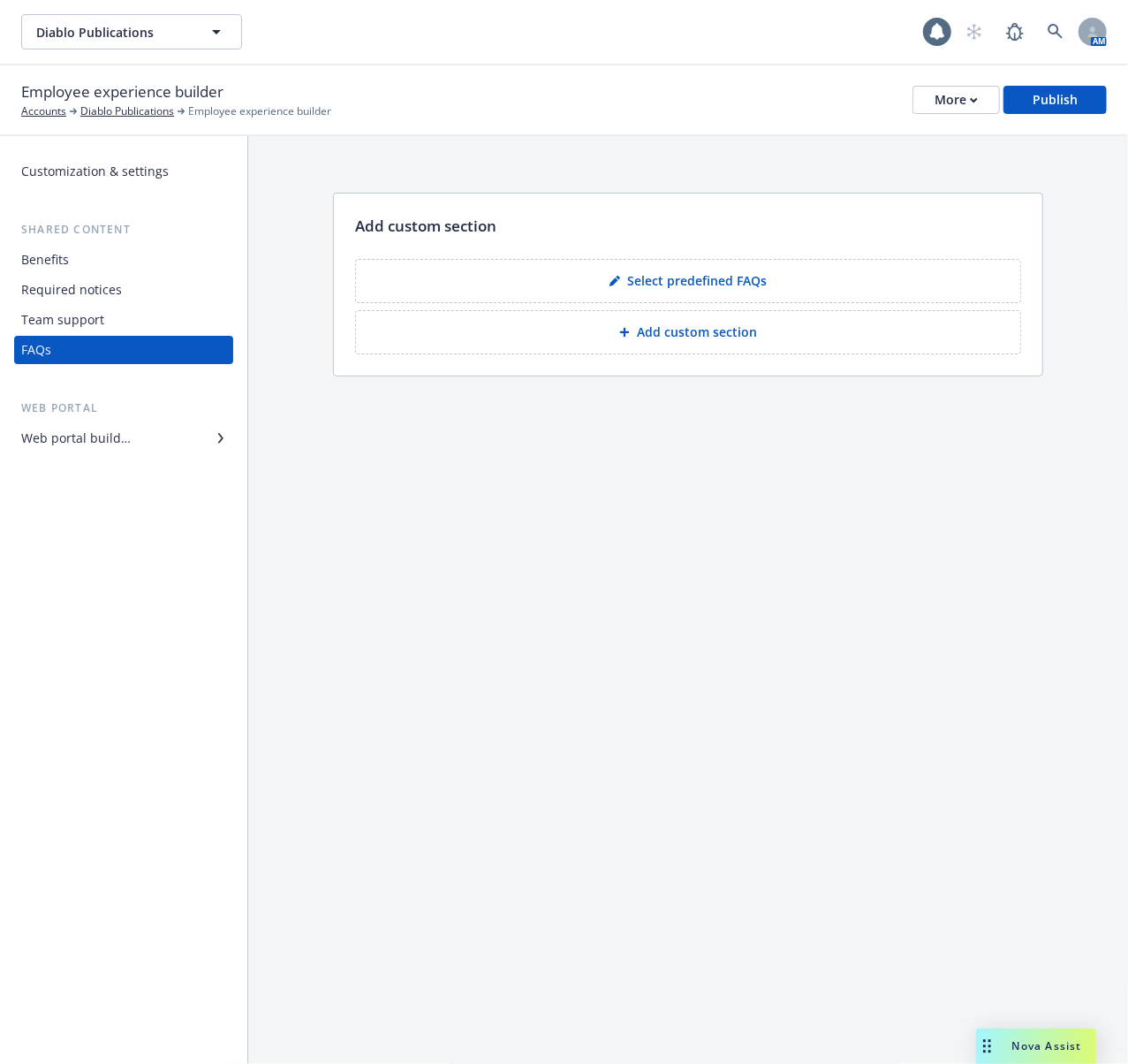
click at [61, 323] on div "Team support" at bounding box center [62, 320] width 83 height 29
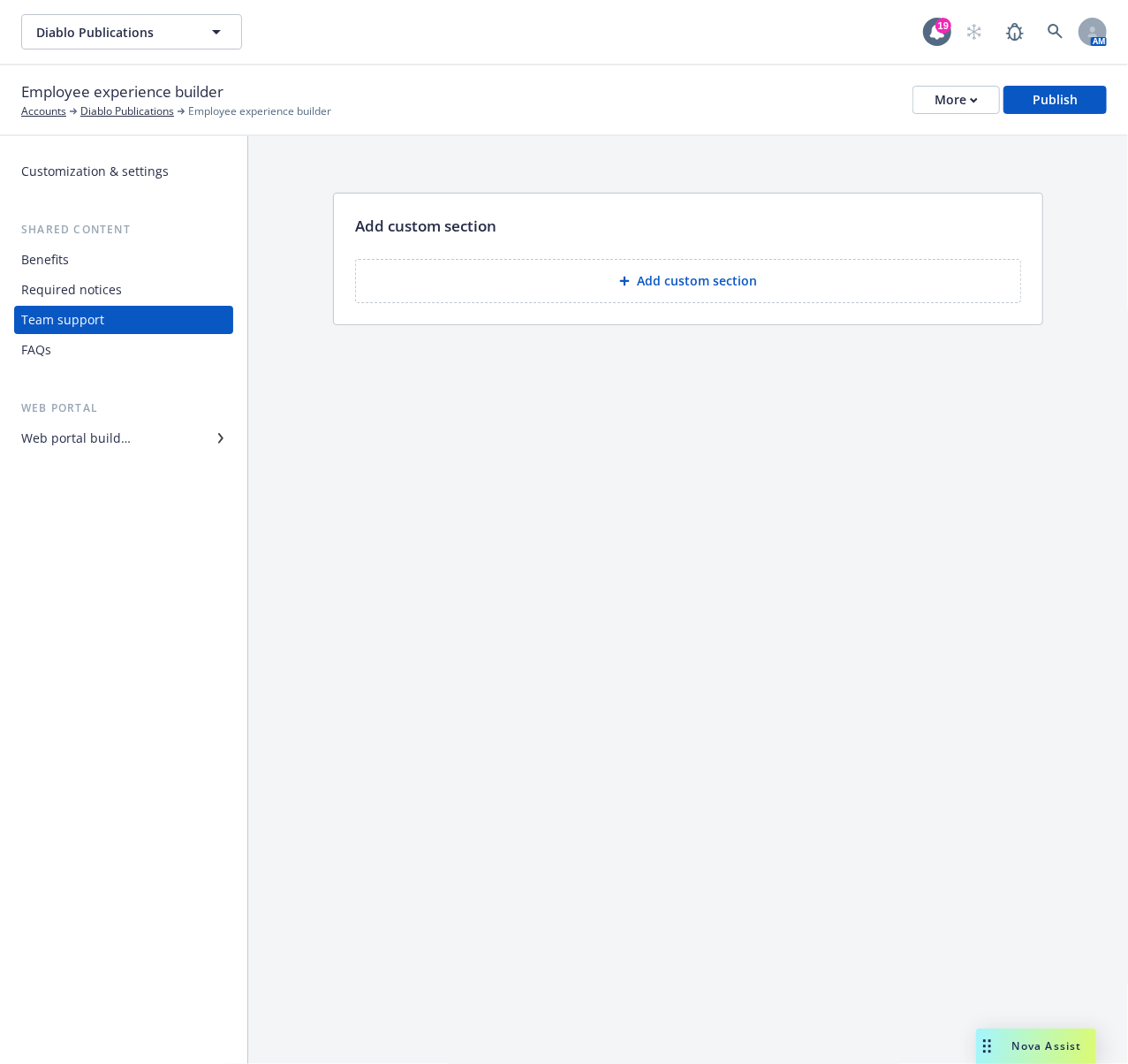
click at [61, 301] on div "Required notices" at bounding box center [71, 290] width 100 height 29
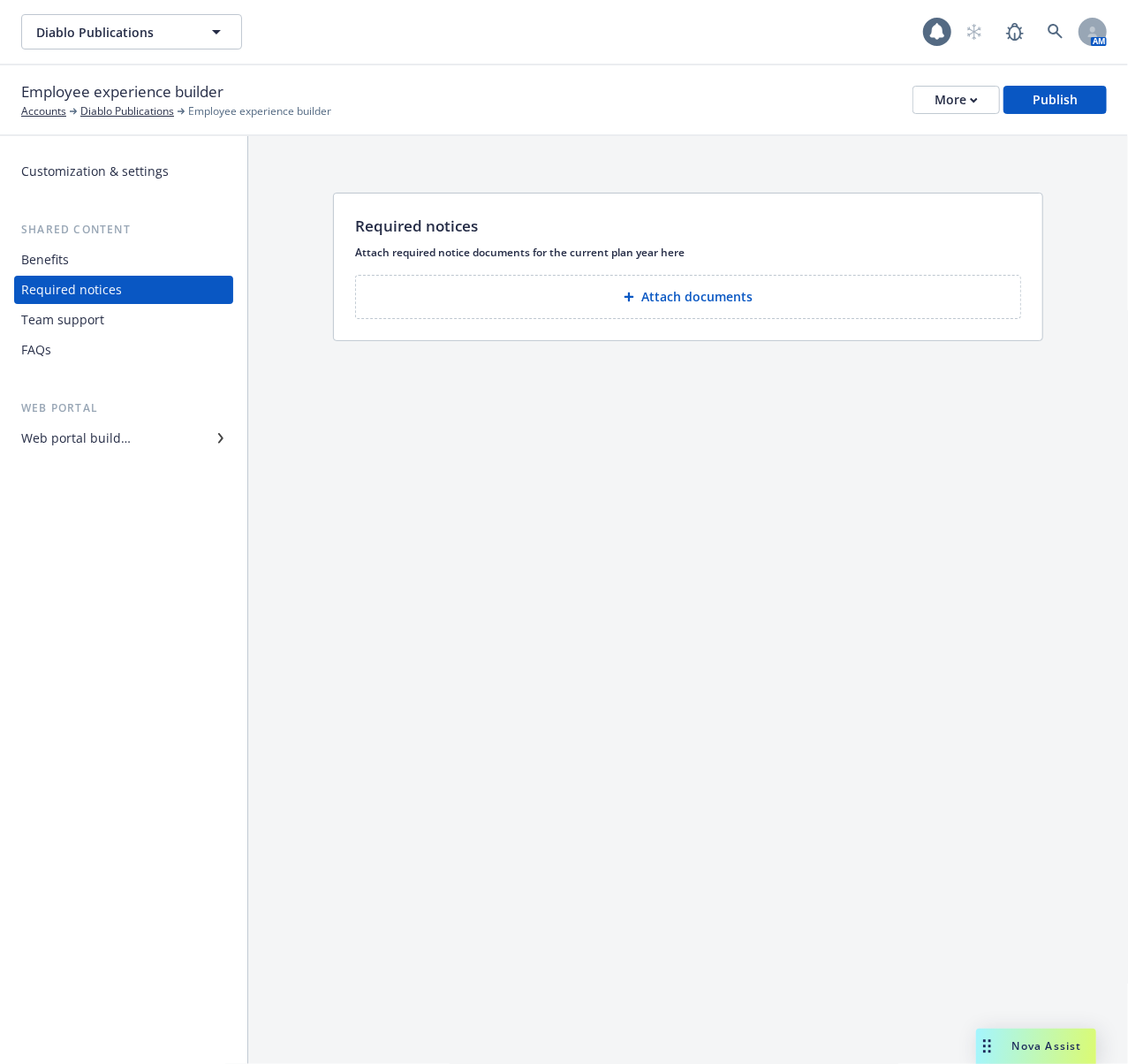
click at [57, 266] on div "Benefits" at bounding box center [45, 260] width 48 height 29
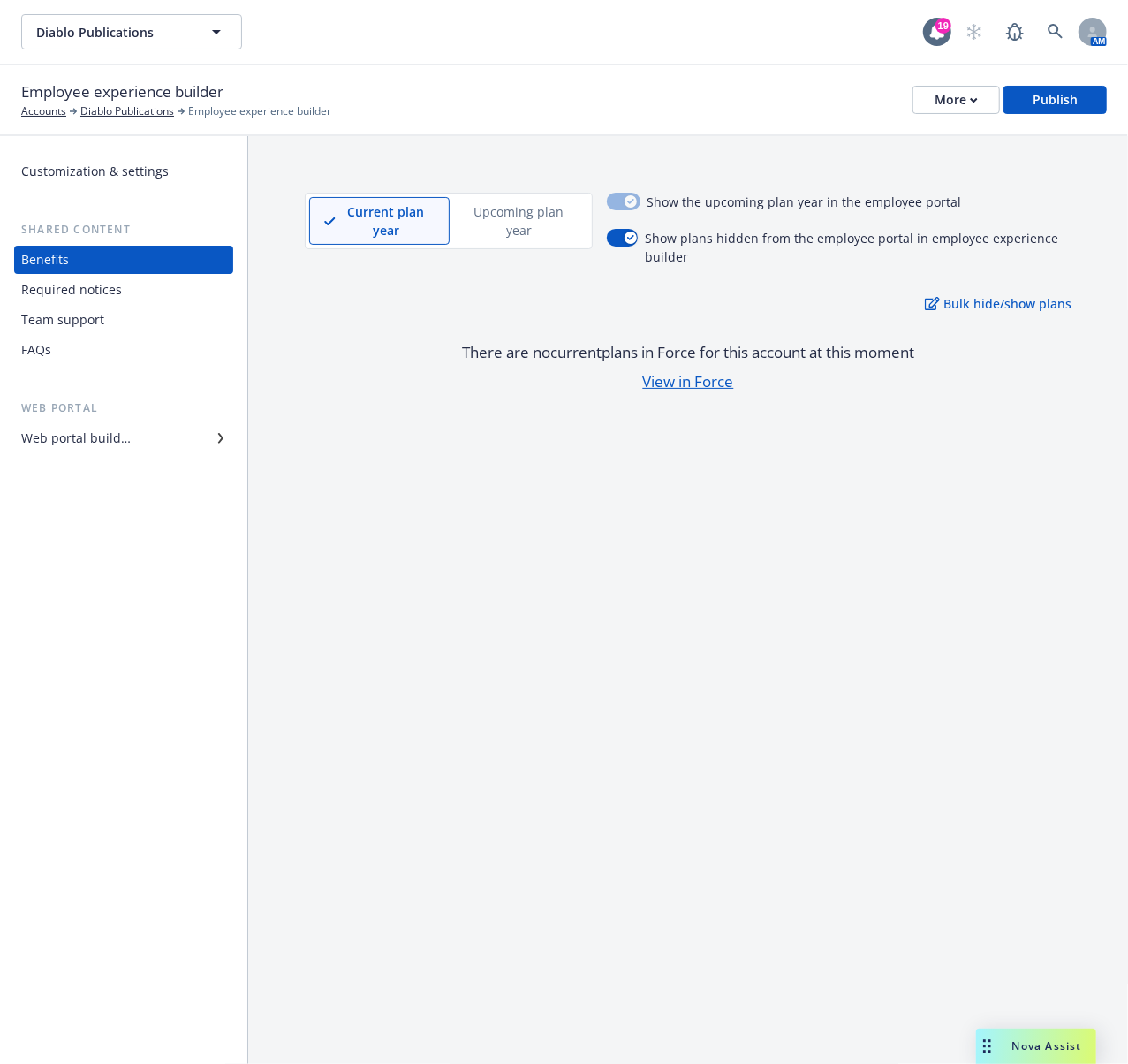
click at [496, 214] on p "Upcoming plan year" at bounding box center [519, 221] width 109 height 37
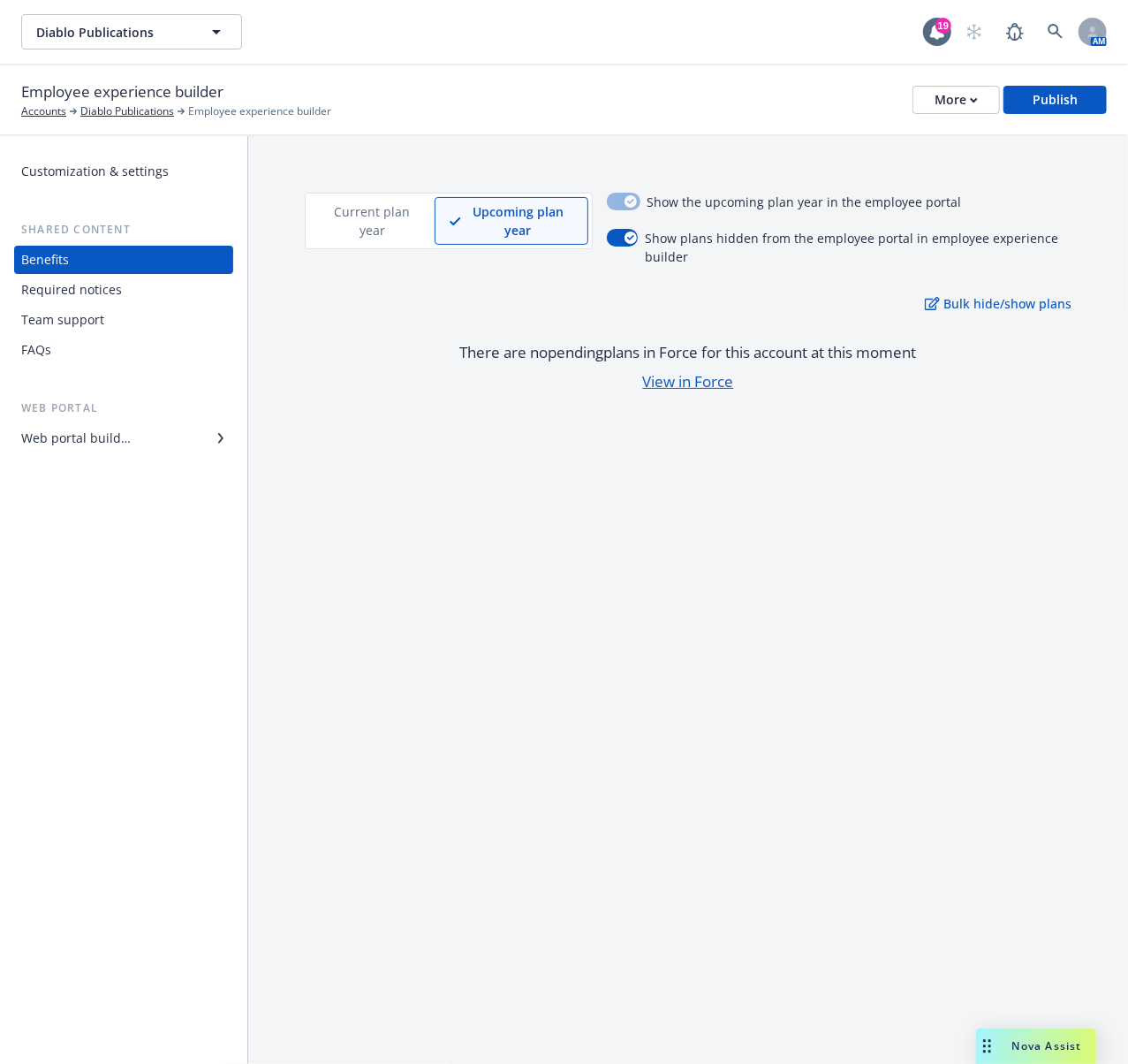
click at [364, 216] on p "Current plan year" at bounding box center [372, 221] width 96 height 37
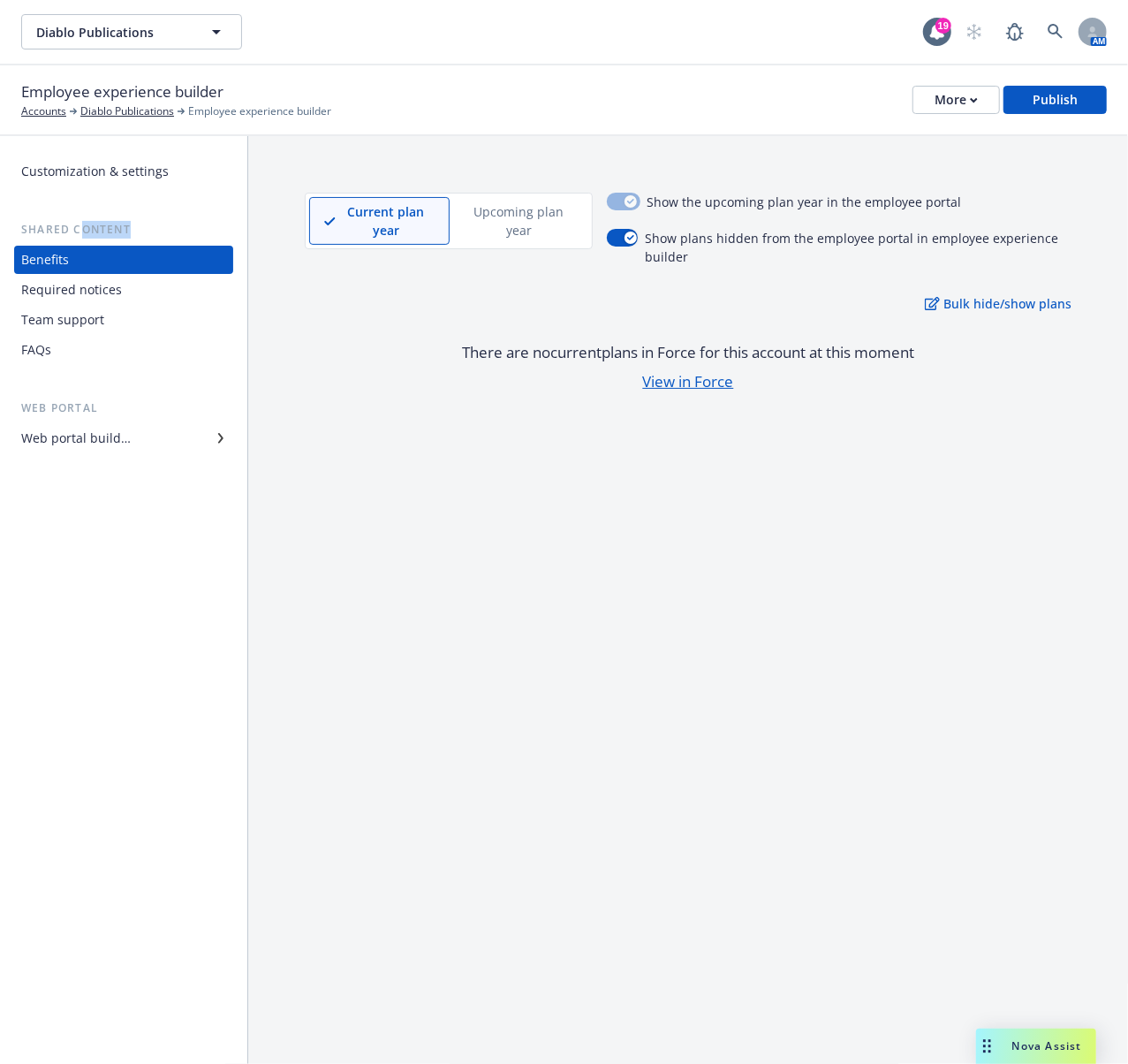
drag, startPoint x: 85, startPoint y: 230, endPoint x: 154, endPoint y: 231, distance: 69.0
click at [154, 231] on div "Shared content" at bounding box center [123, 229] width 219 height 17
click at [69, 290] on div "Required notices" at bounding box center [71, 290] width 100 height 29
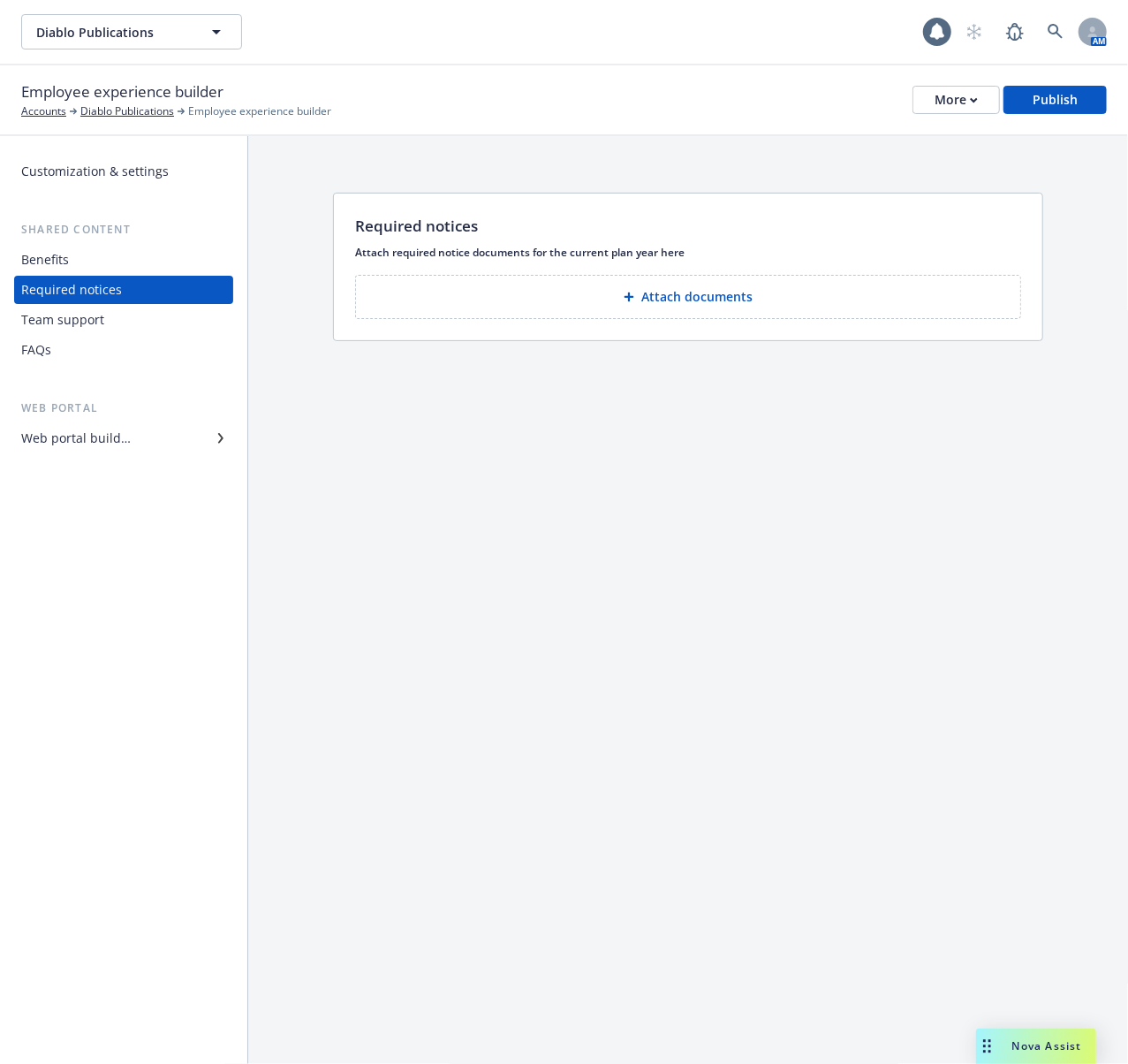
click at [69, 315] on div "Team support" at bounding box center [62, 320] width 83 height 29
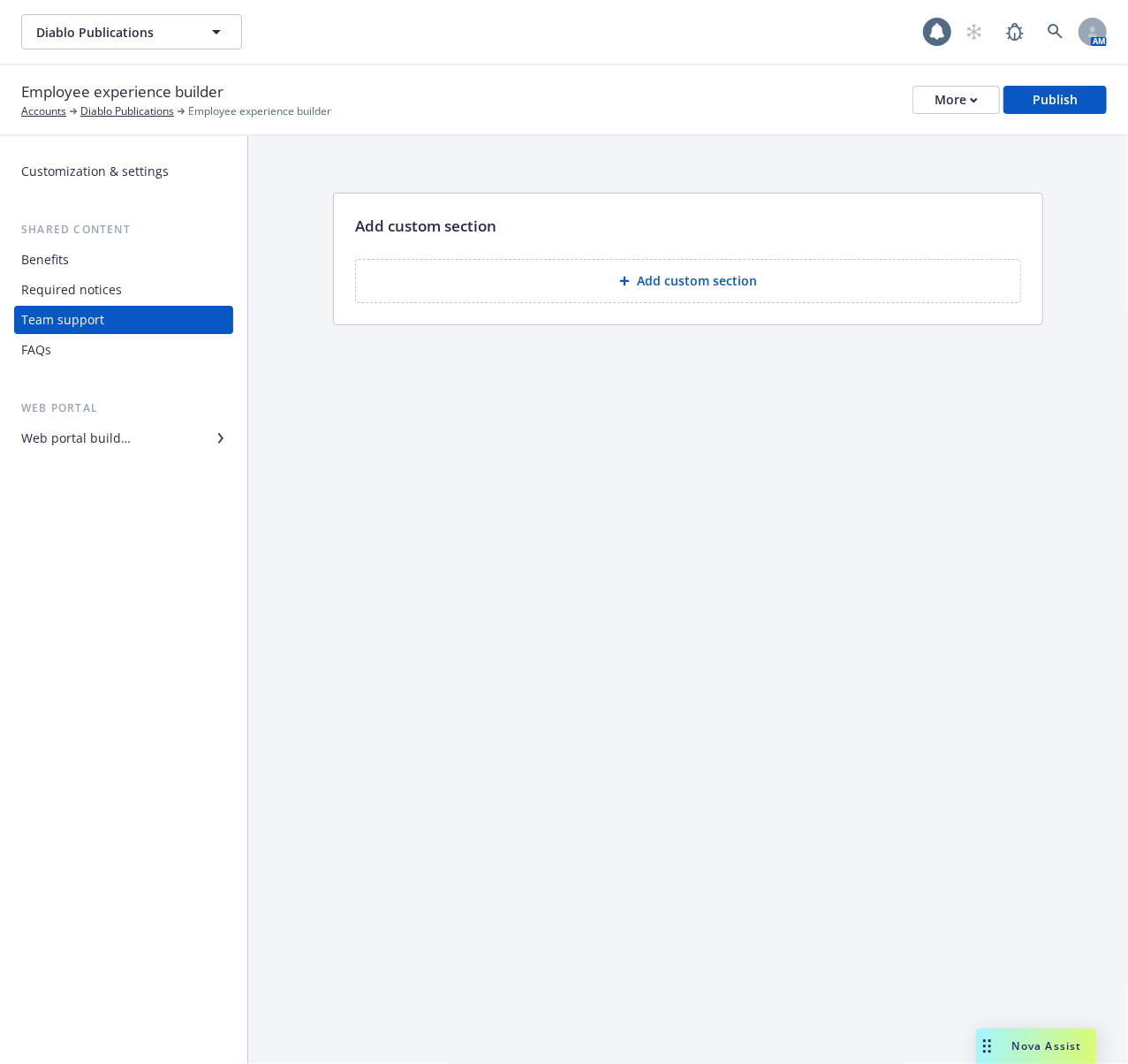
click at [58, 354] on div "FAQs" at bounding box center [123, 350] width 205 height 29
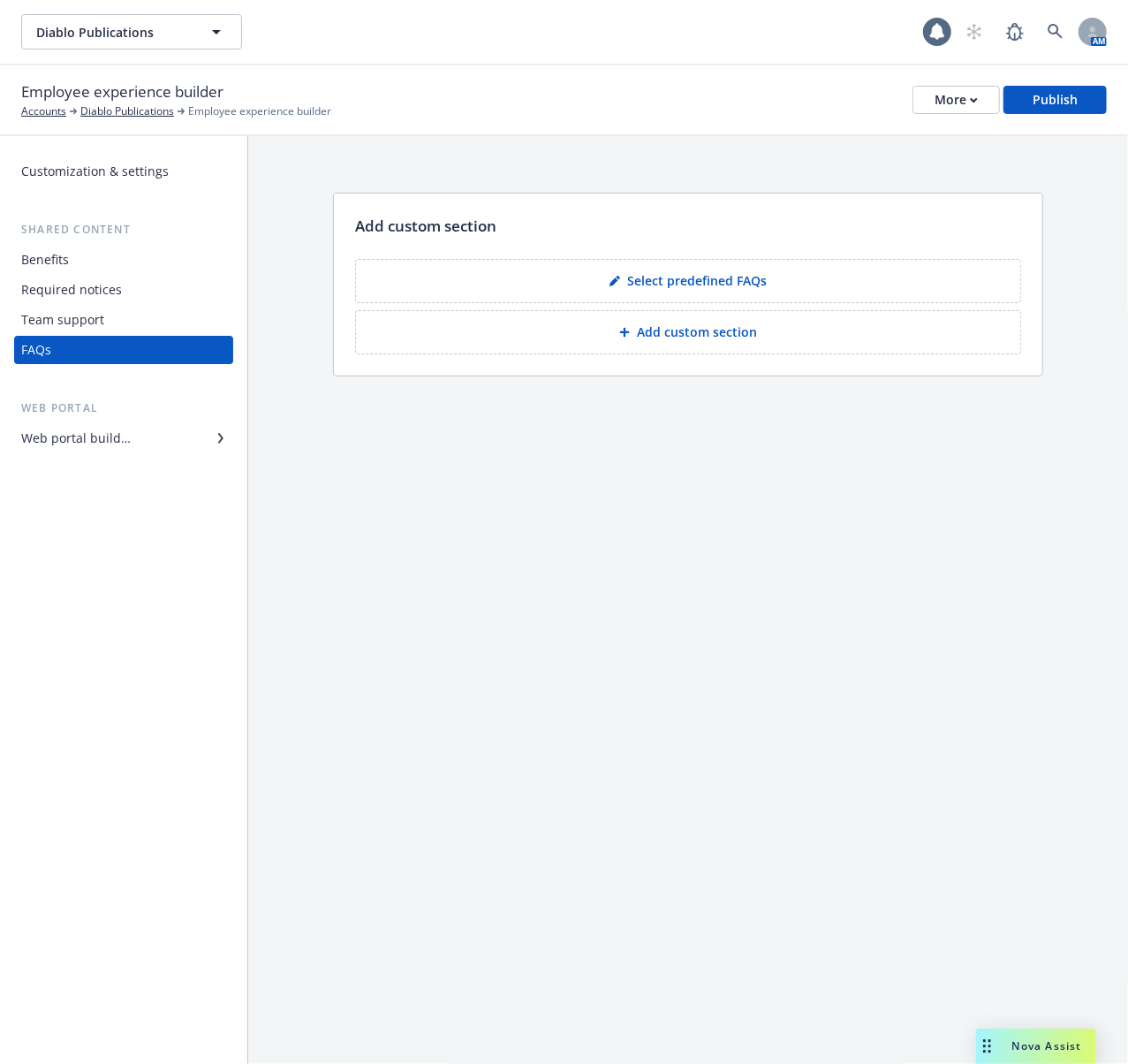
click at [96, 167] on div "Customization & settings" at bounding box center [95, 172] width 147 height 29
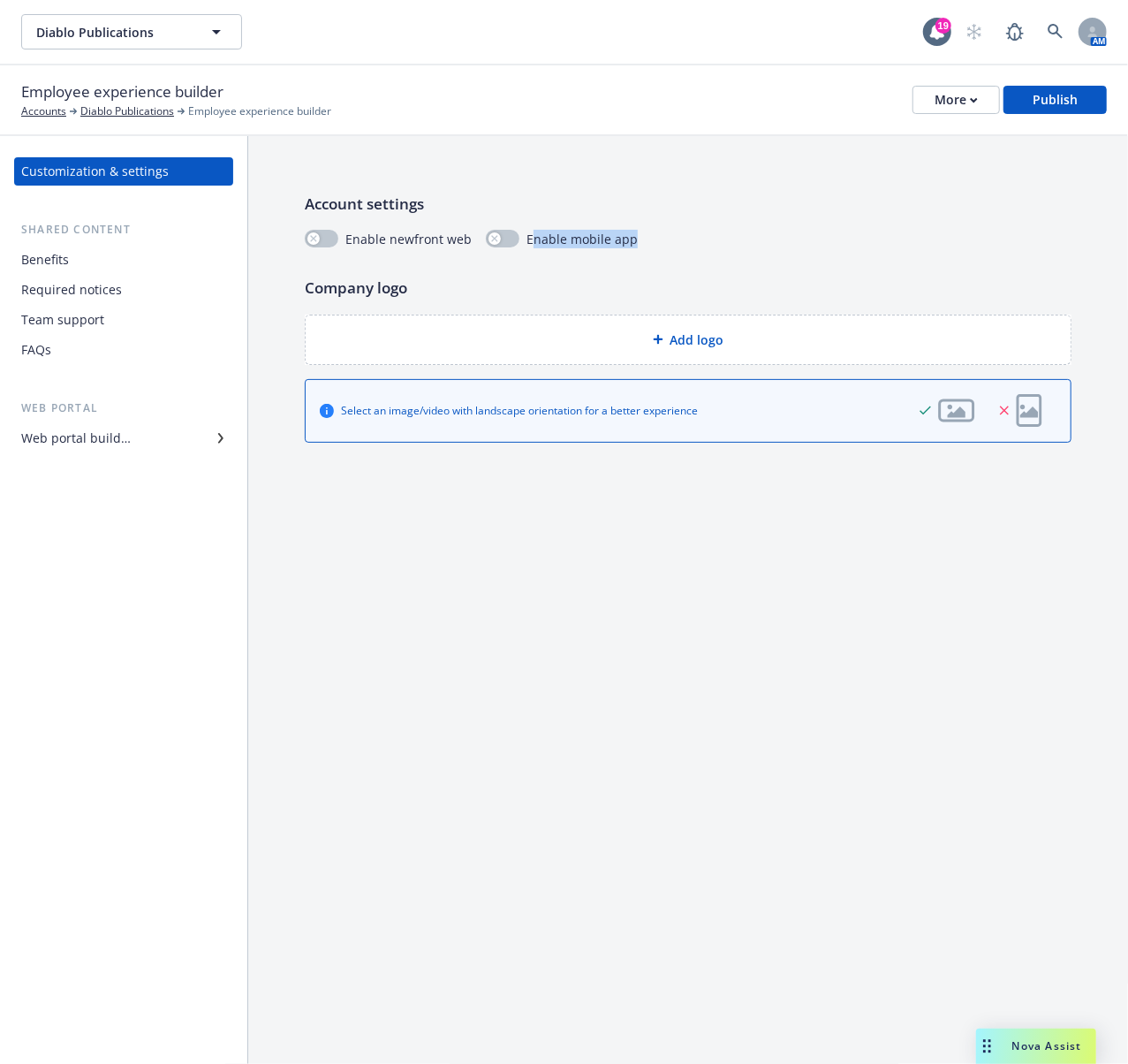
drag, startPoint x: 658, startPoint y: 241, endPoint x: 528, endPoint y: 241, distance: 130.0
click at [528, 241] on div "Enable newfront web Enable mobile app" at bounding box center [688, 238] width 767 height 18
click at [543, 269] on div "Account settings Enable newfront web Enable mobile app Company logo Add logo Se…" at bounding box center [688, 317] width 880 height 363
click at [143, 439] on div "Web portal builder" at bounding box center [123, 439] width 205 height 29
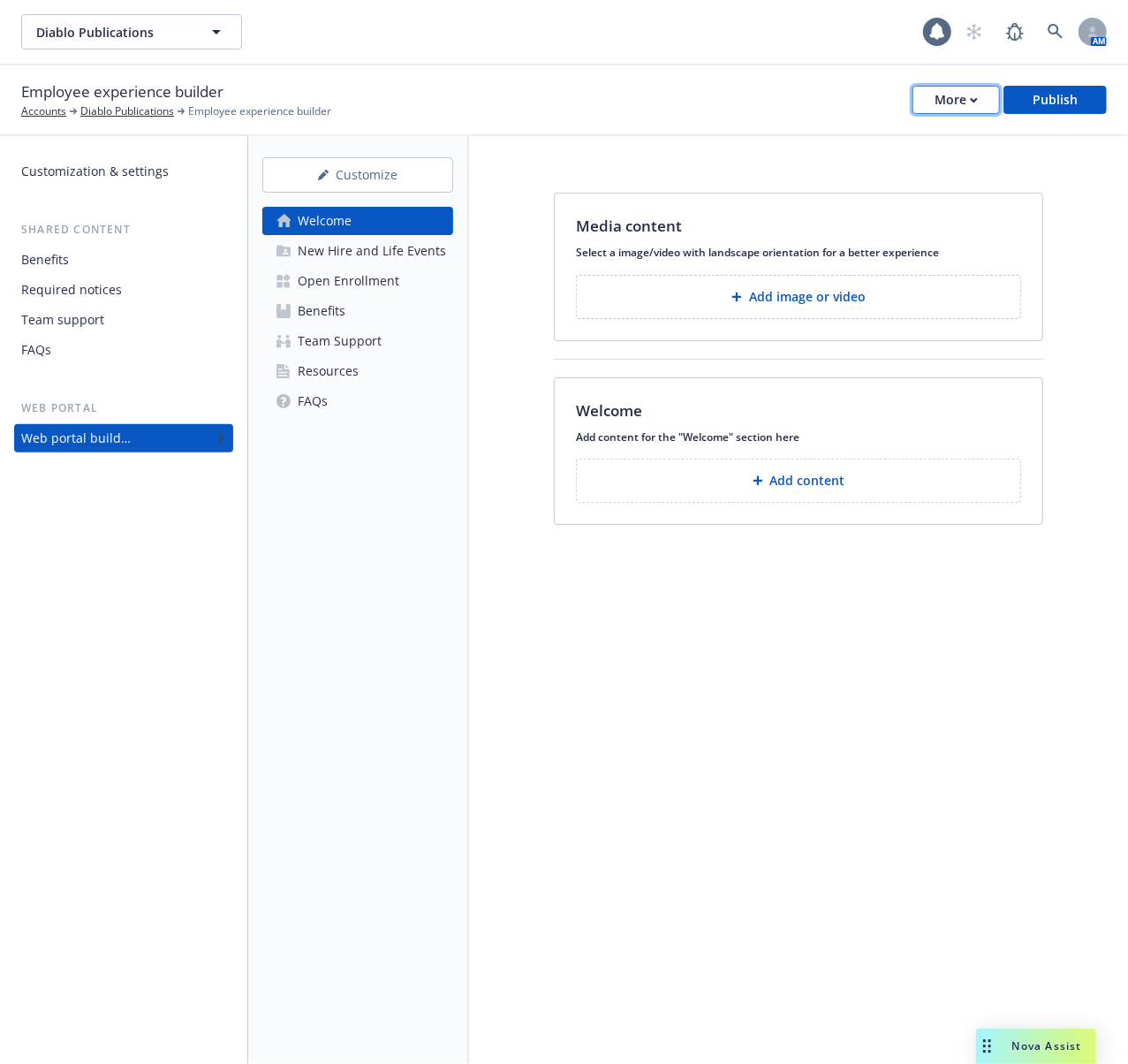
click at [929, 92] on button "More" at bounding box center [957, 100] width 88 height 29
click at [382, 174] on div "Customize" at bounding box center [358, 174] width 133 height 33
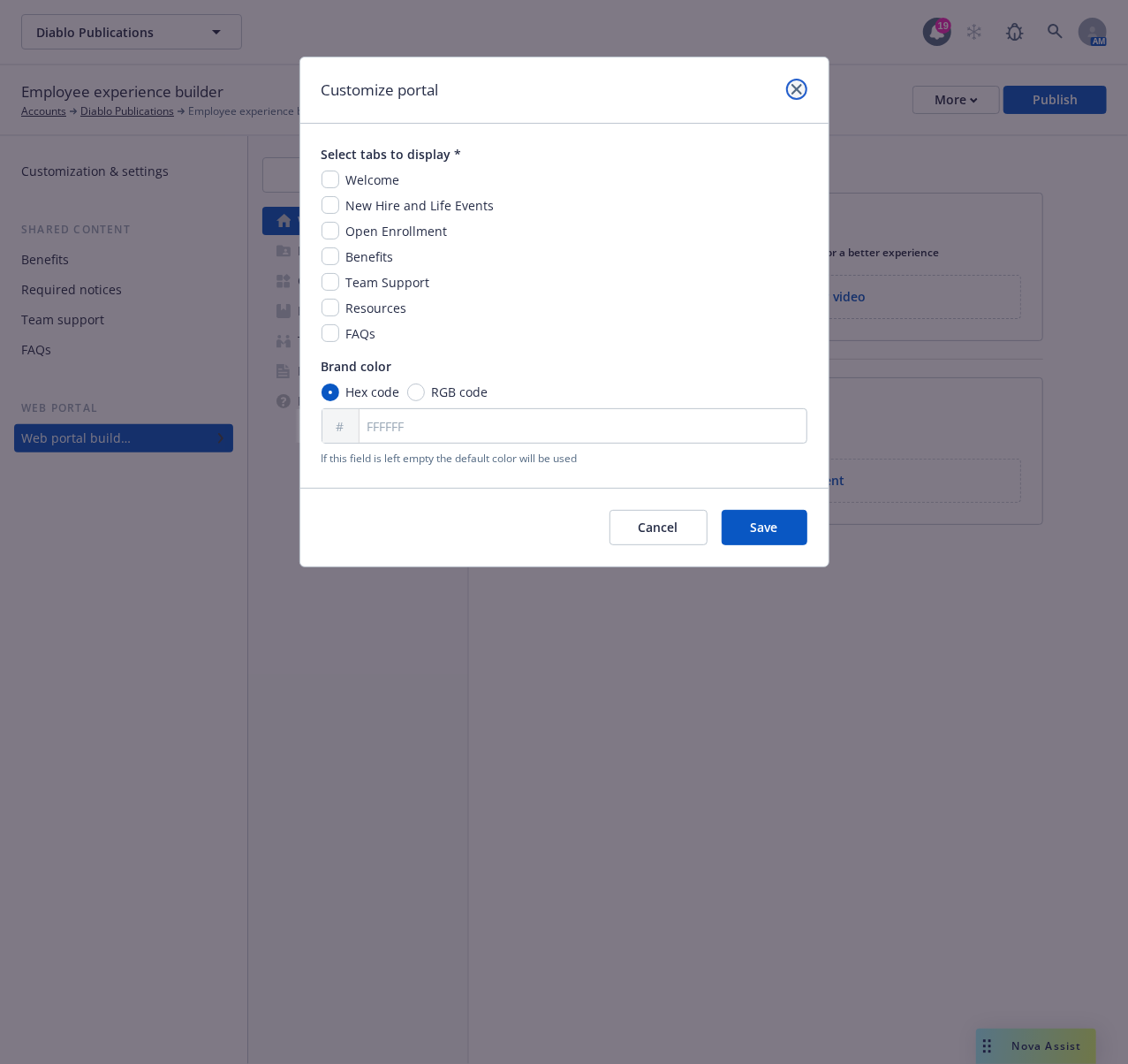
click at [797, 86] on icon "close" at bounding box center [796, 89] width 11 height 11
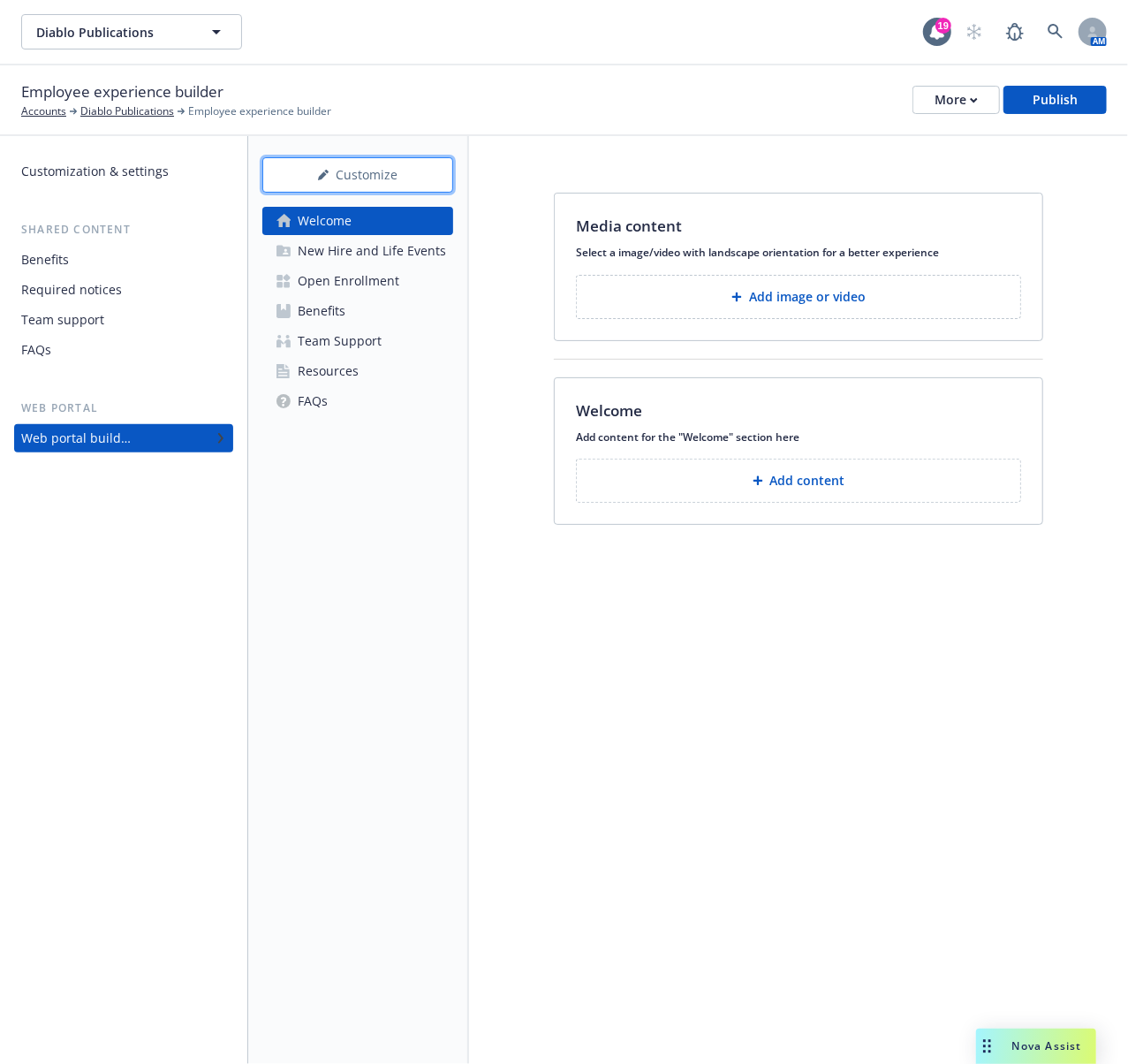
click at [329, 166] on div "Customize" at bounding box center [358, 174] width 133 height 33
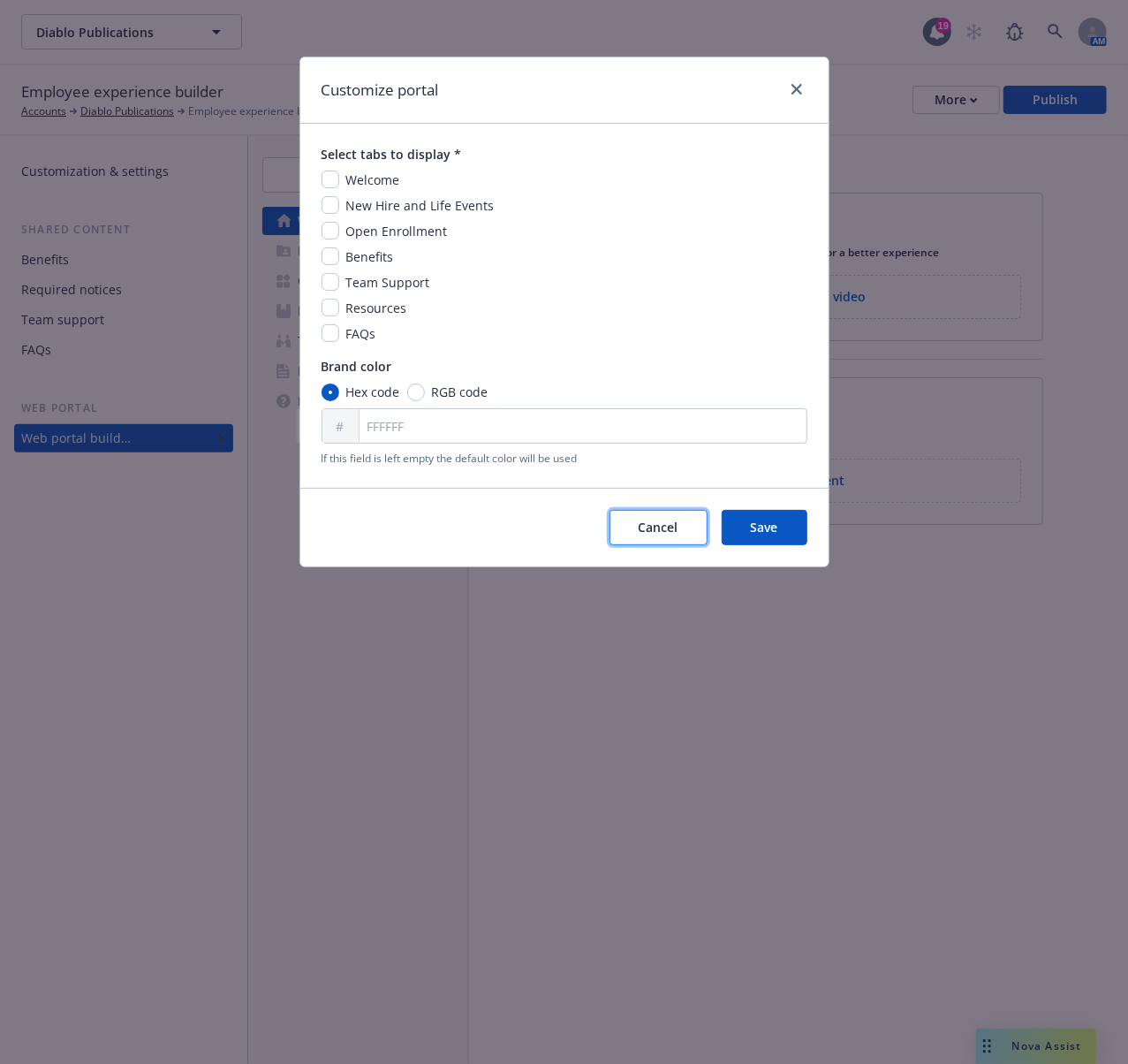
click at [660, 516] on button "Cancel" at bounding box center [659, 527] width 98 height 35
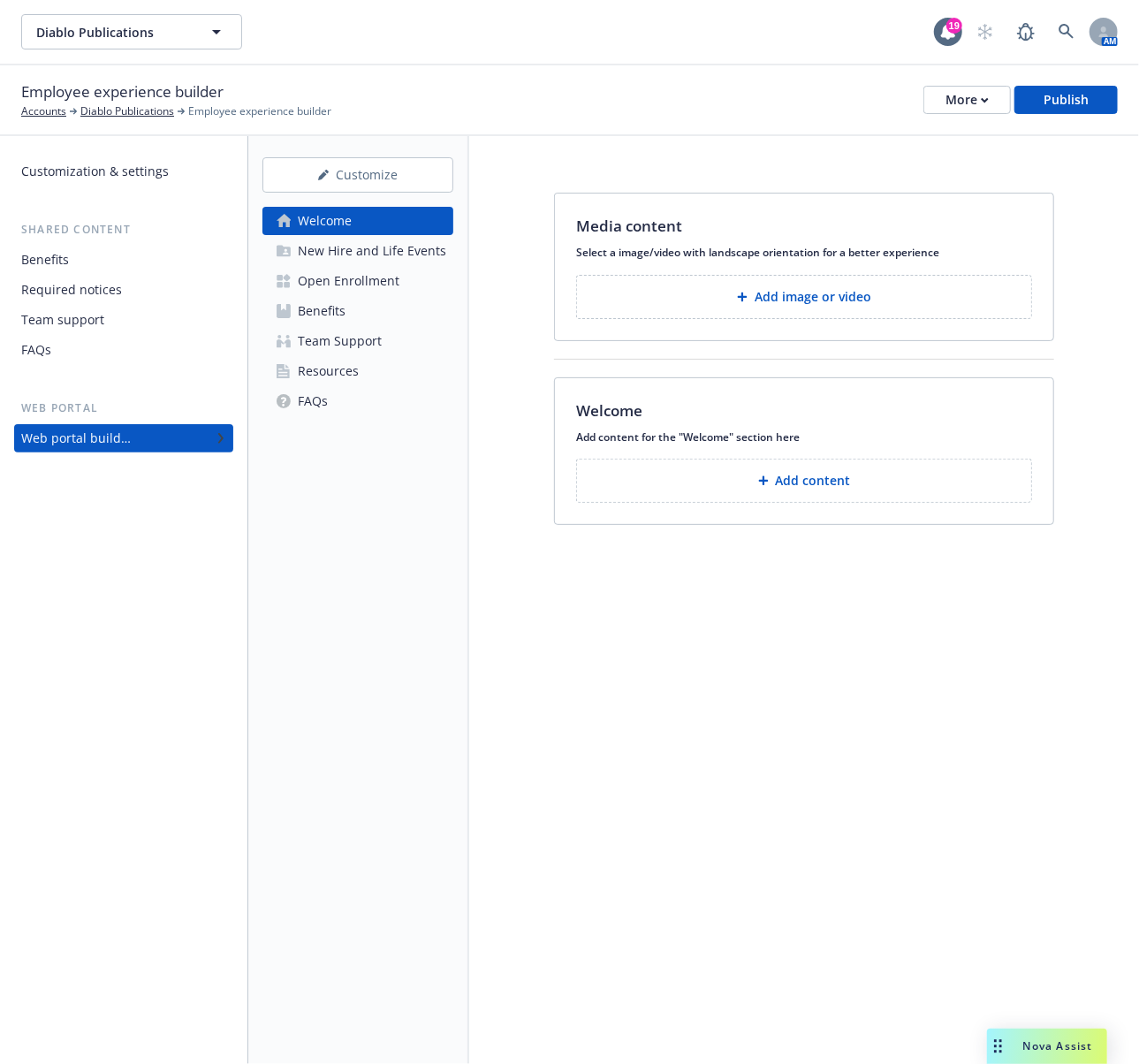
click at [756, 127] on div "Employee experience builder Accounts Diablo Publications Employee experience bu…" at bounding box center [569, 100] width 1139 height 71
